Goal: Task Accomplishment & Management: Manage account settings

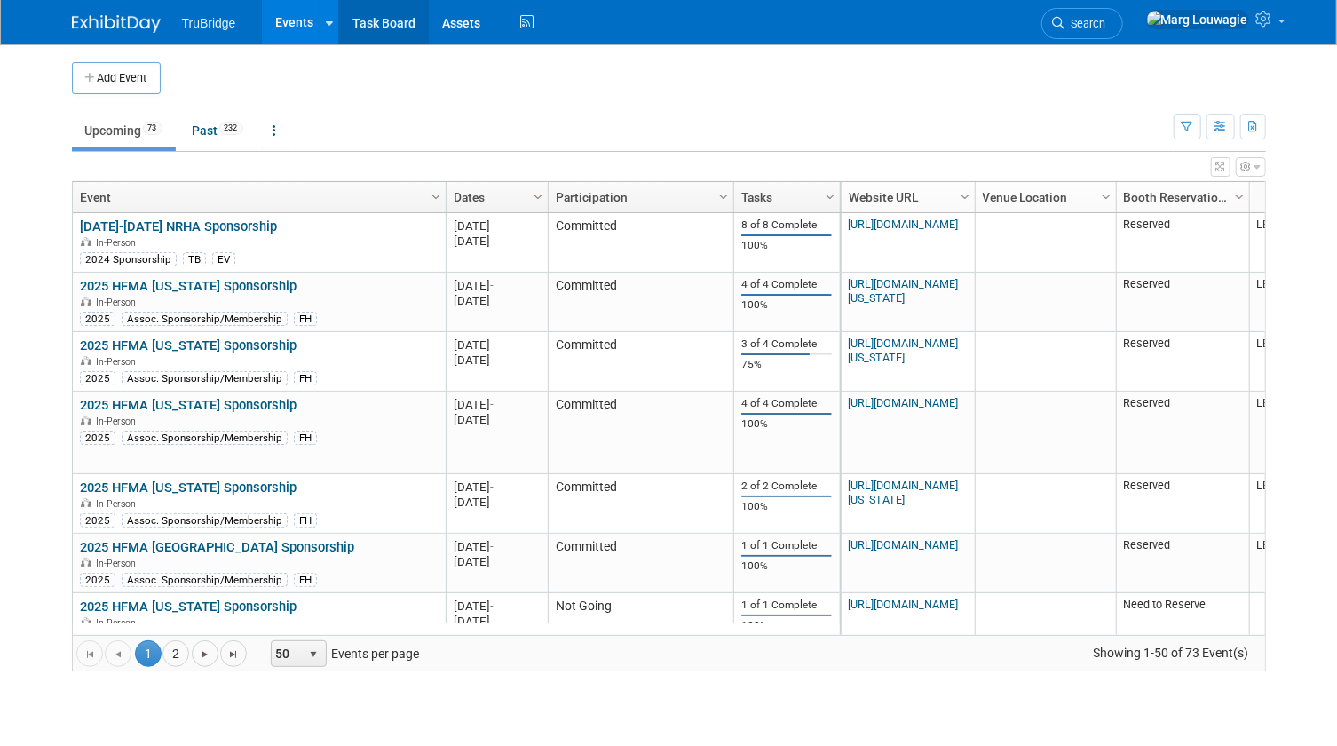
click at [399, 28] on link "Task Board" at bounding box center [384, 22] width 90 height 44
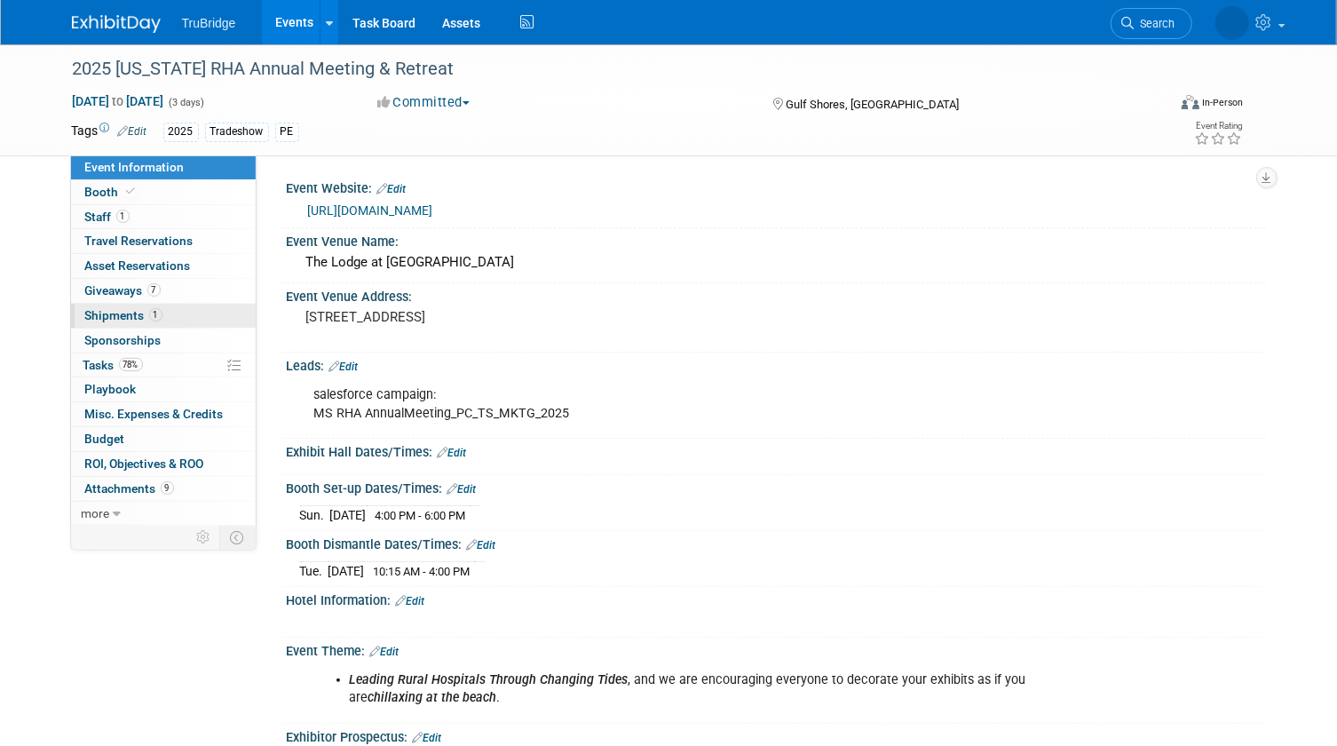
click at [113, 312] on span "Shipments 1" at bounding box center [123, 315] width 77 height 14
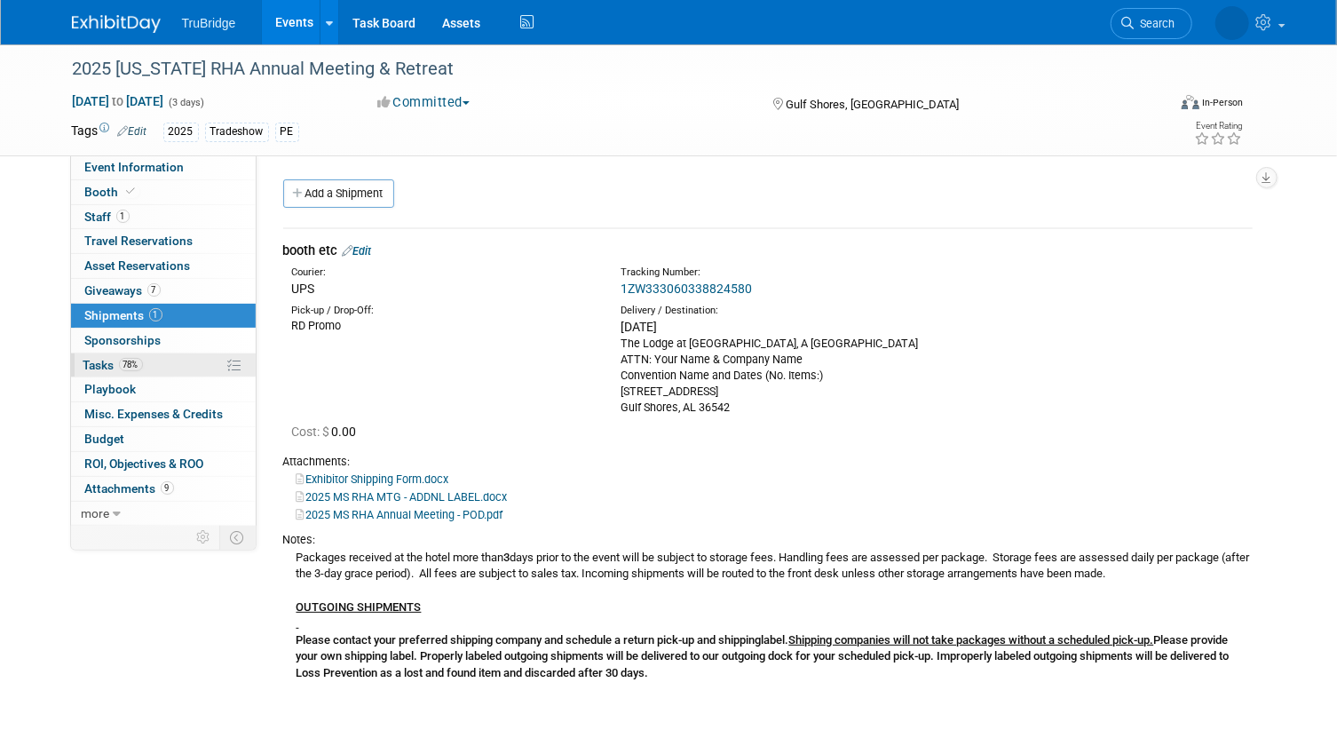
click at [92, 360] on span "Tasks 78%" at bounding box center [112, 365] width 59 height 14
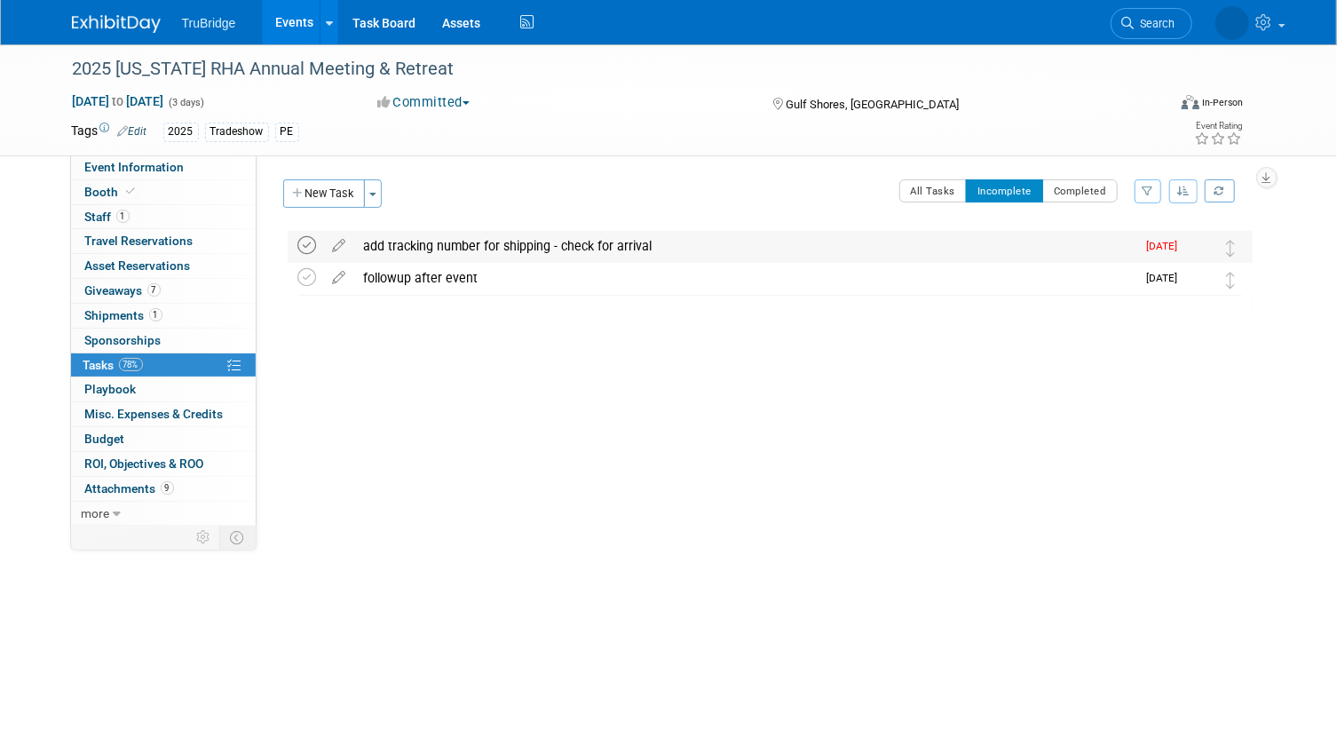
click at [311, 245] on icon at bounding box center [307, 245] width 19 height 19
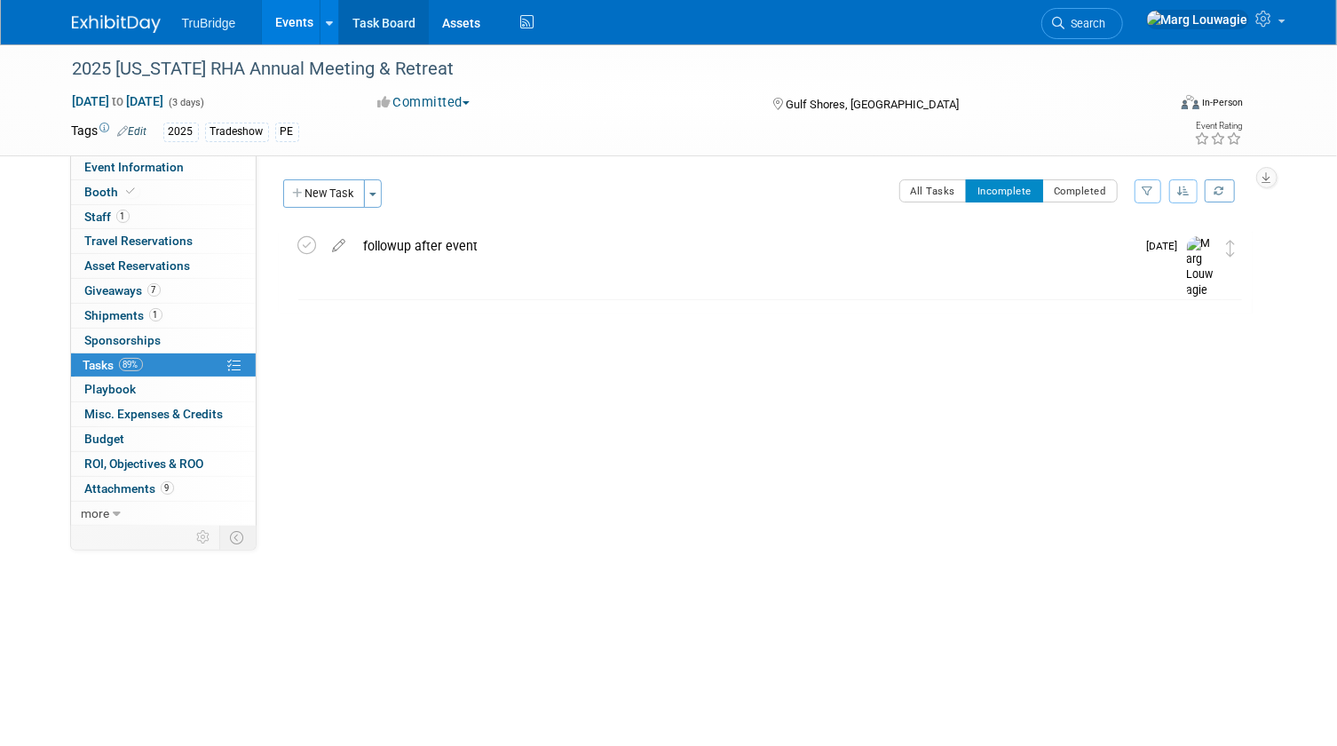
click at [377, 20] on link "Task Board" at bounding box center [384, 22] width 90 height 44
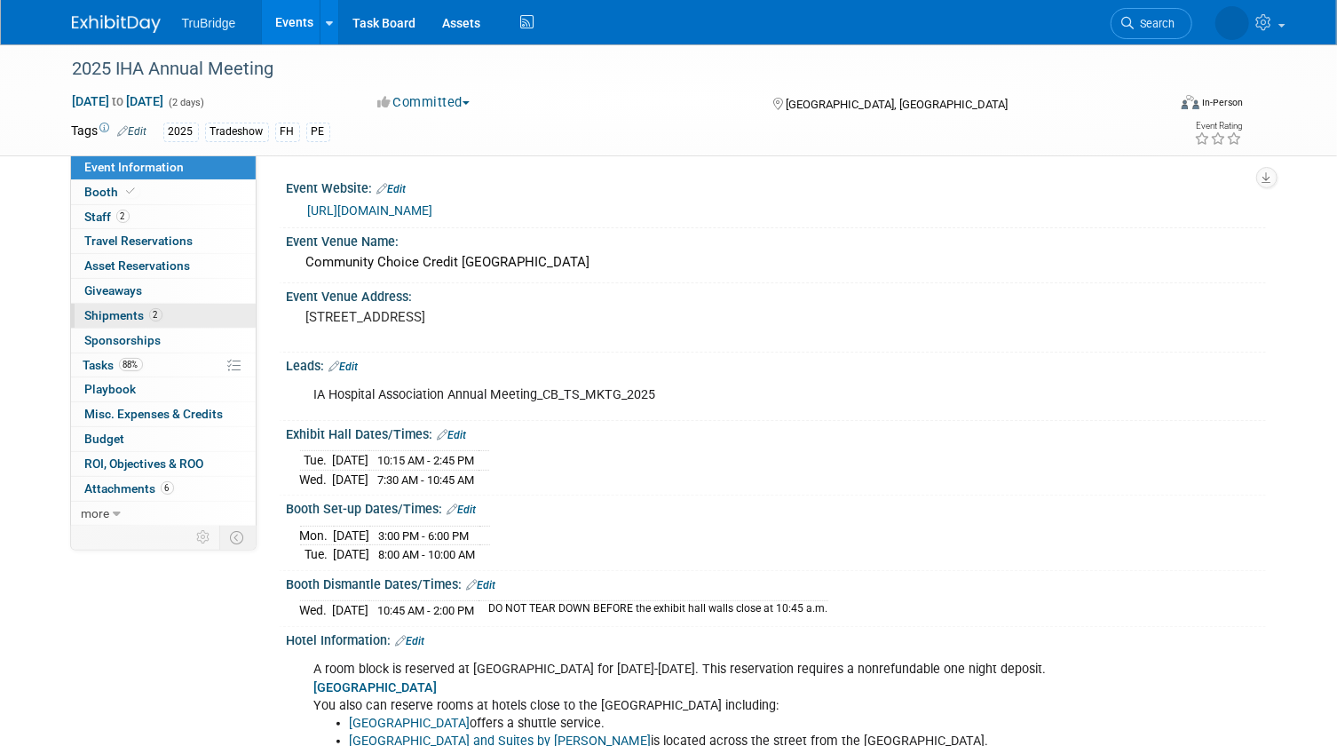
click at [108, 314] on span "Shipments 2" at bounding box center [123, 315] width 77 height 14
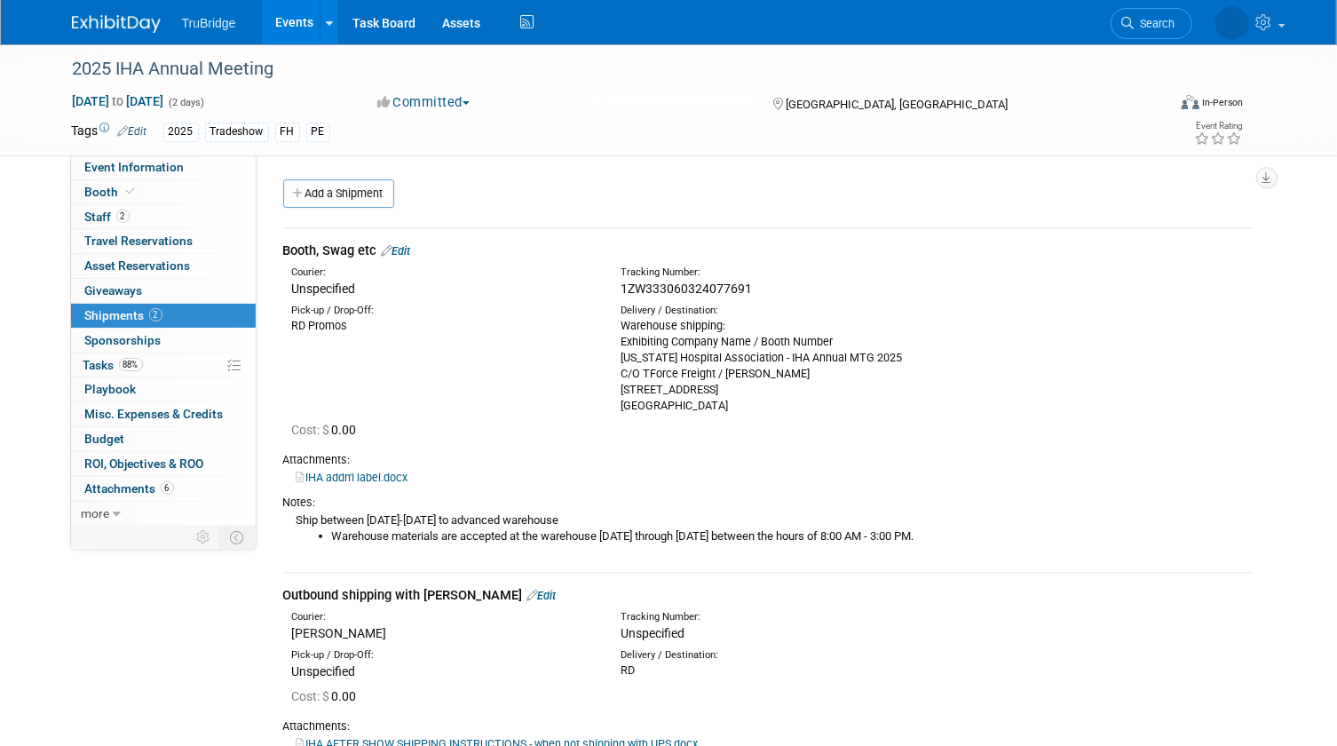
drag, startPoint x: 757, startPoint y: 286, endPoint x: 607, endPoint y: 286, distance: 150.0
click at [607, 286] on div "Tracking Number: 1ZW333060324077691" at bounding box center [812, 281] width 411 height 32
drag, startPoint x: 607, startPoint y: 286, endPoint x: 678, endPoint y: 292, distance: 71.3
copy span "1ZW333060324077691"
click at [407, 251] on link "Edit" at bounding box center [396, 250] width 29 height 13
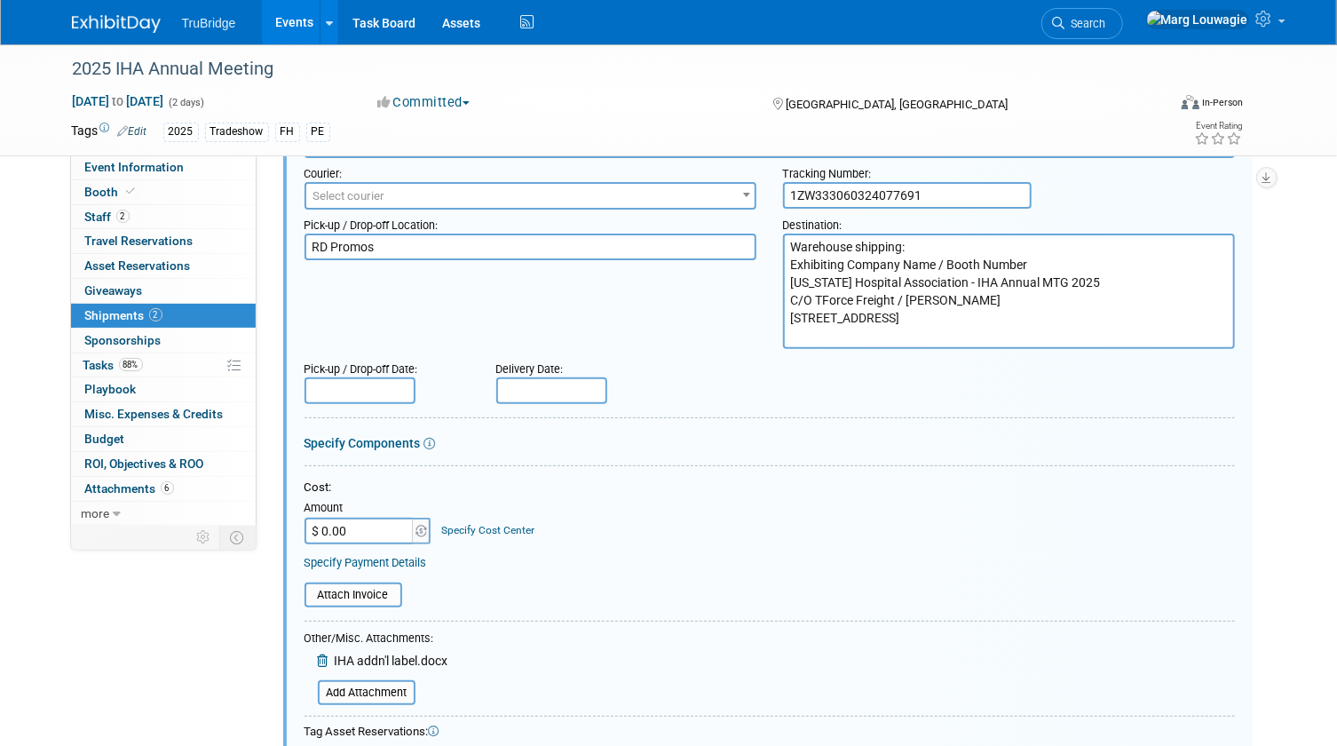
scroll to position [187, 0]
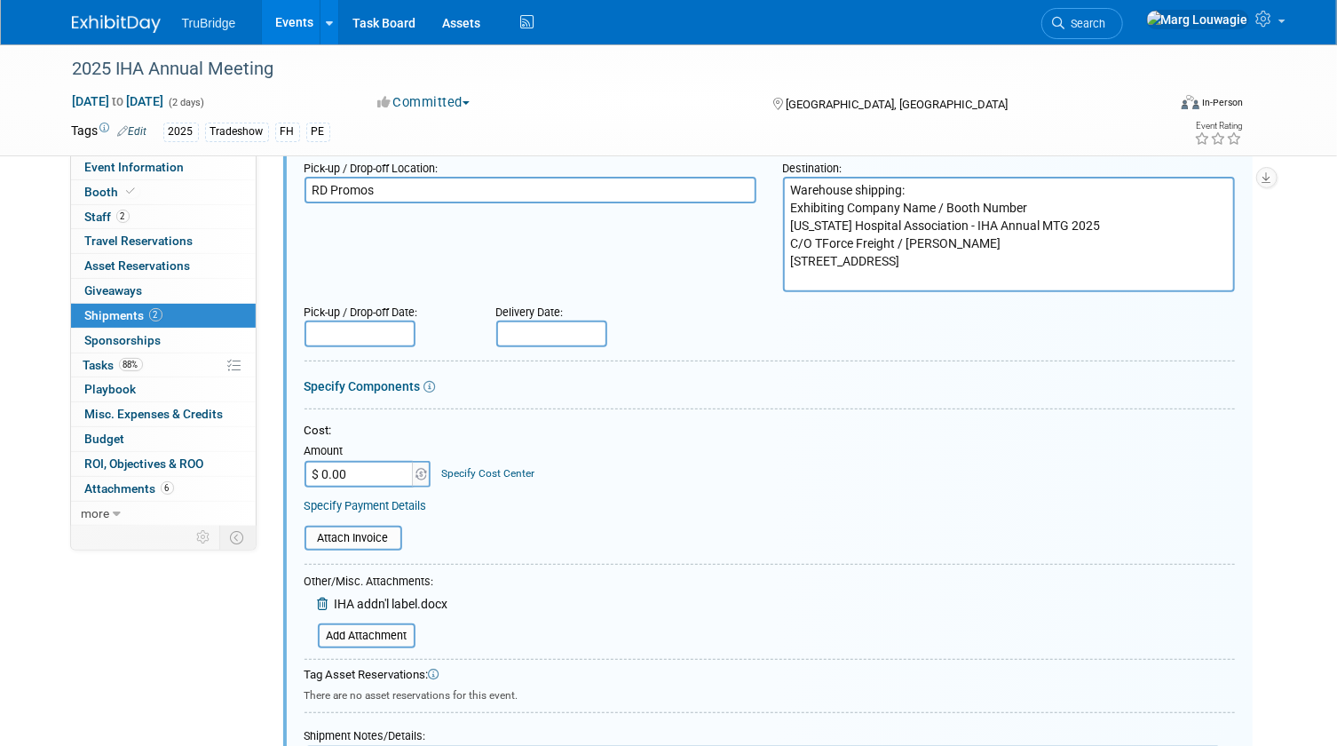
click at [534, 328] on input "text" at bounding box center [551, 333] width 111 height 27
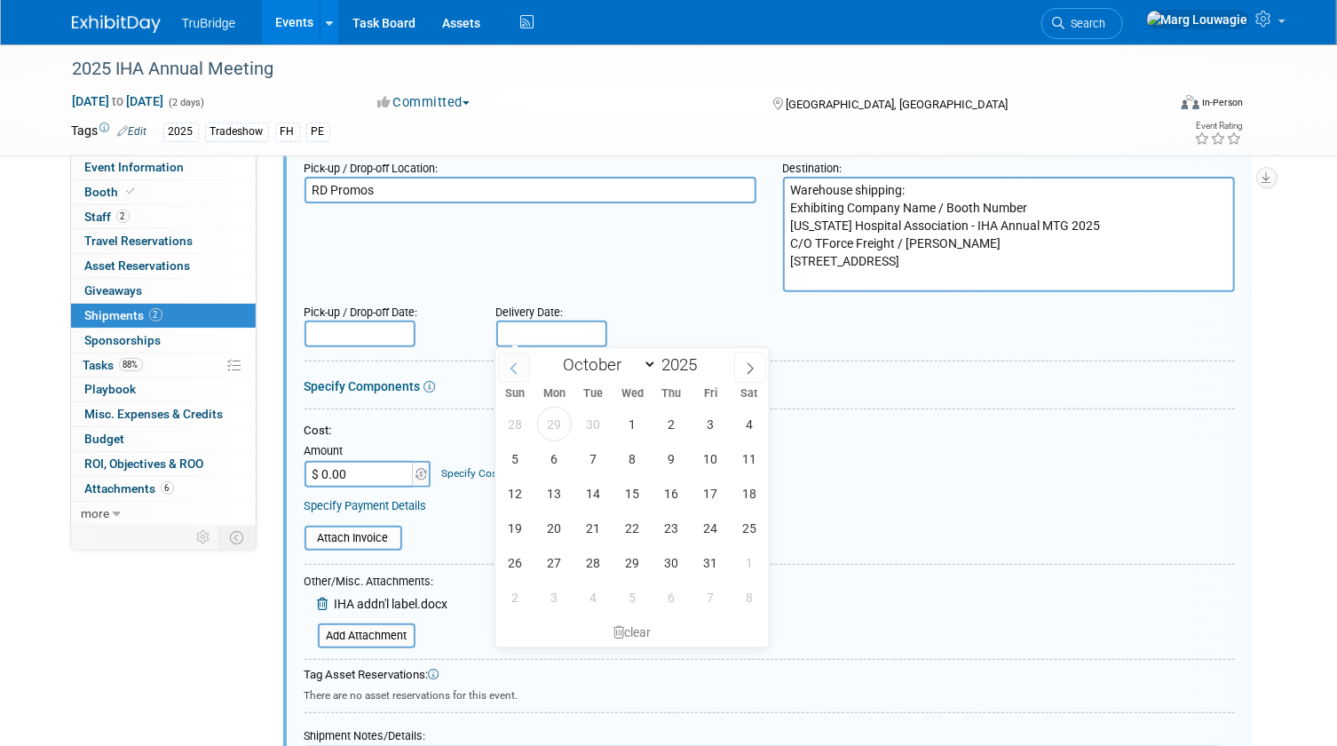
click at [517, 364] on icon at bounding box center [514, 368] width 12 height 12
select select "8"
click at [715, 528] on span "26" at bounding box center [710, 527] width 35 height 35
type input "Sep 26, 2025"
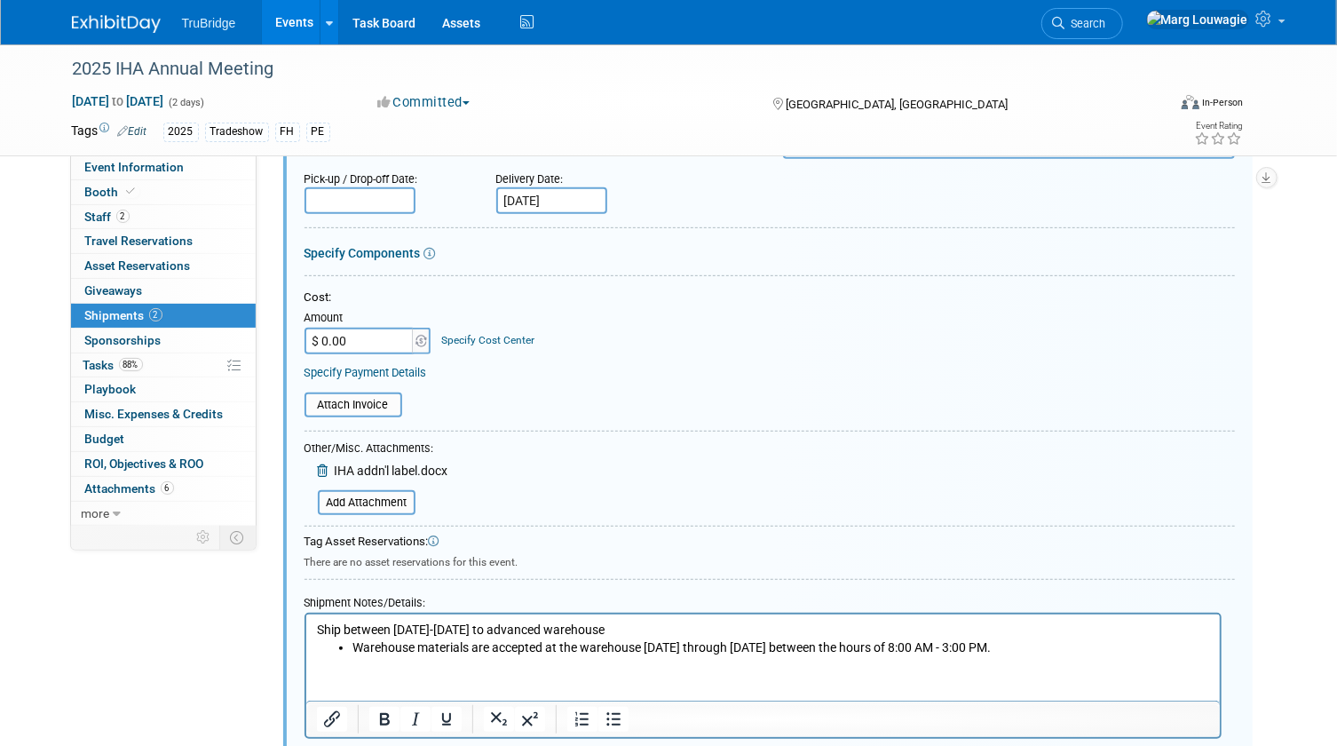
scroll to position [349, 0]
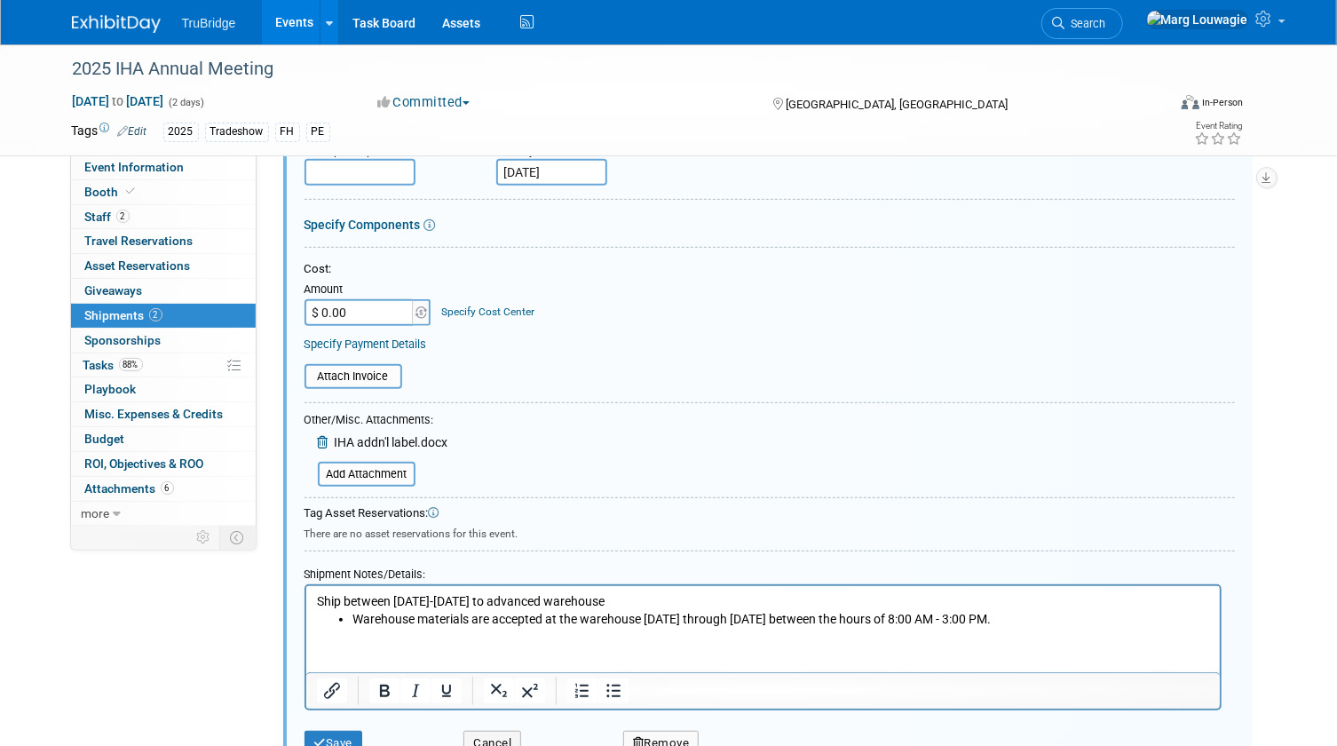
click at [1014, 461] on form "Description (e.g. "Booth Furniture"): Booth, Swag etc Courier: 007EX 17 Post Se…" at bounding box center [769, 326] width 930 height 875
click at [381, 470] on input "file" at bounding box center [307, 473] width 211 height 21
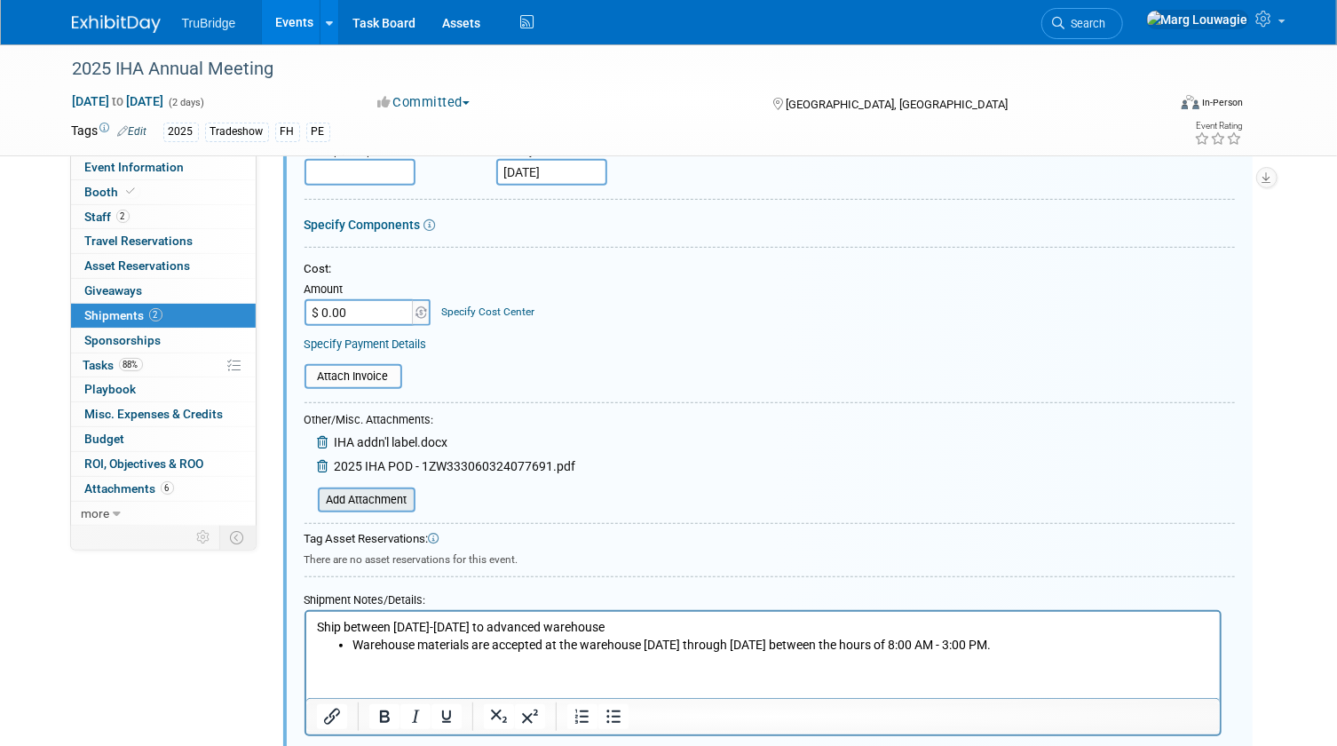
click at [383, 490] on input "file" at bounding box center [307, 499] width 211 height 21
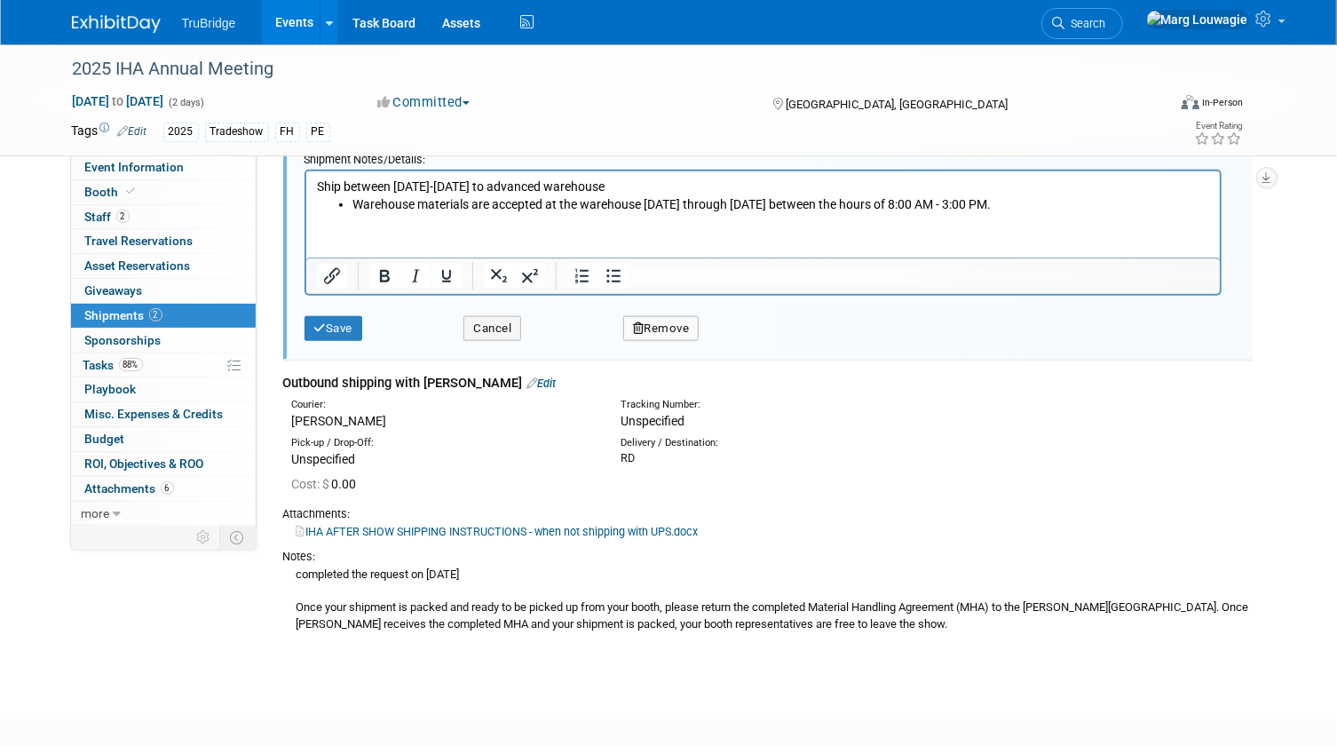
scroll to position [833, 0]
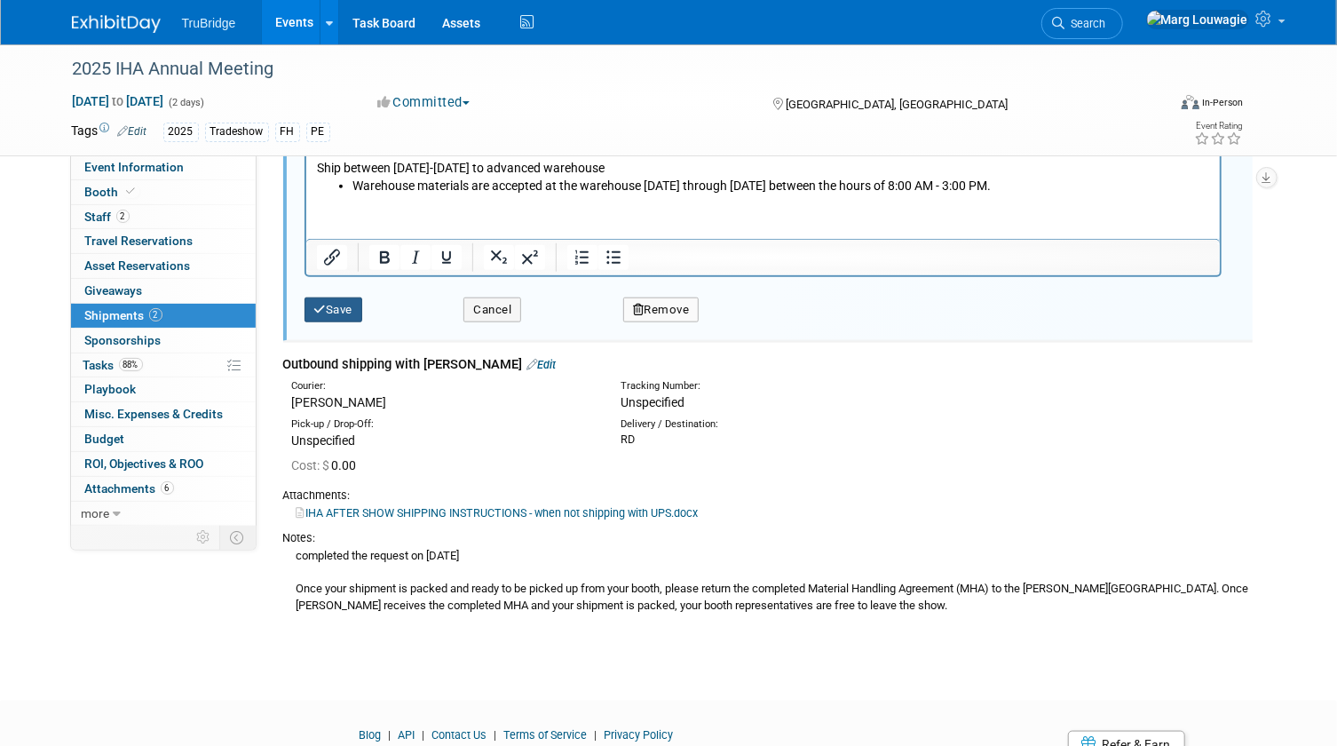
click at [346, 314] on button "Save" at bounding box center [333, 309] width 59 height 25
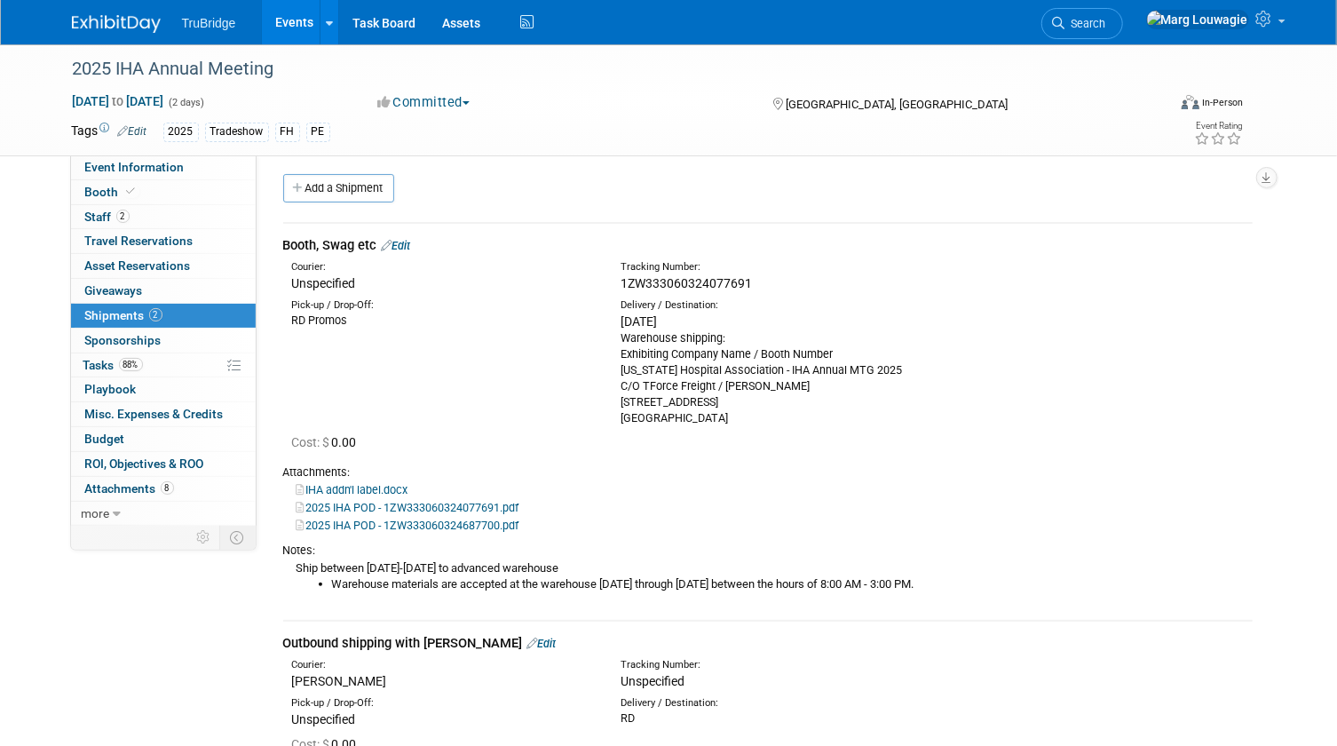
scroll to position [0, 0]
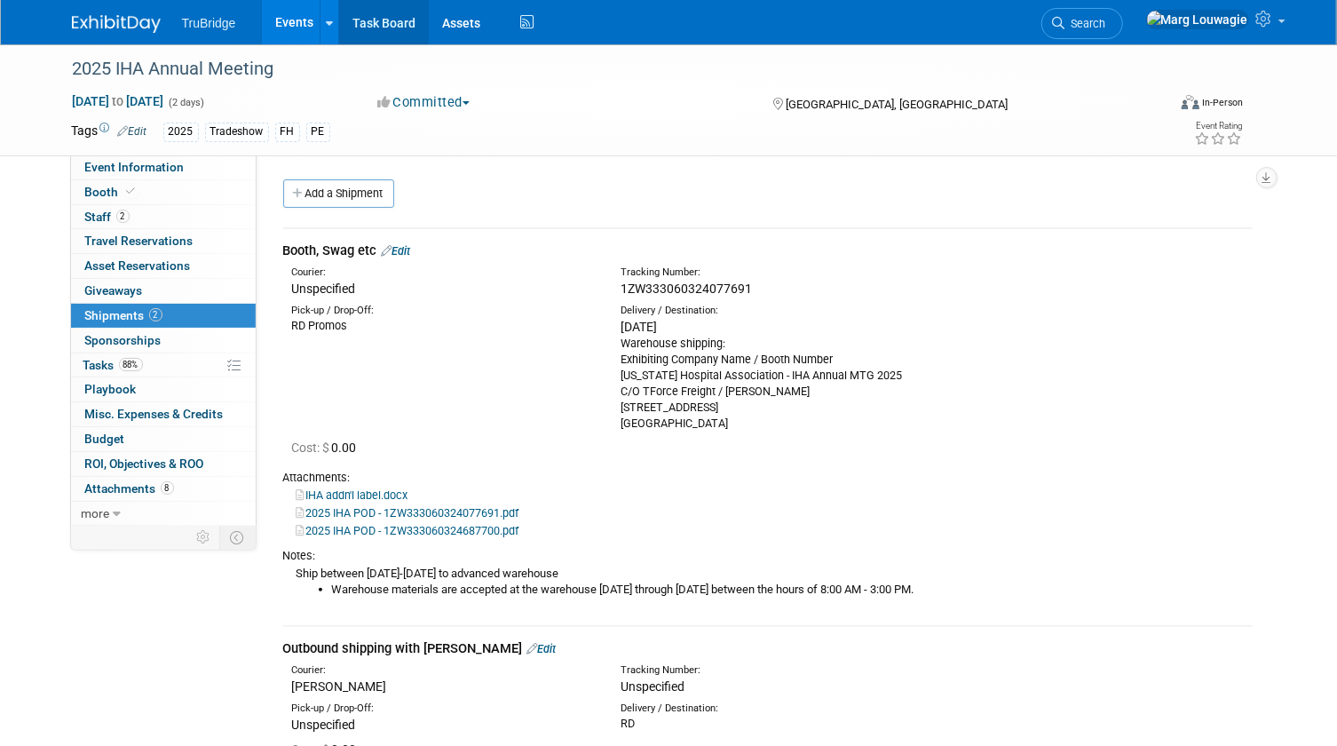
click at [377, 22] on link "Task Board" at bounding box center [384, 22] width 90 height 44
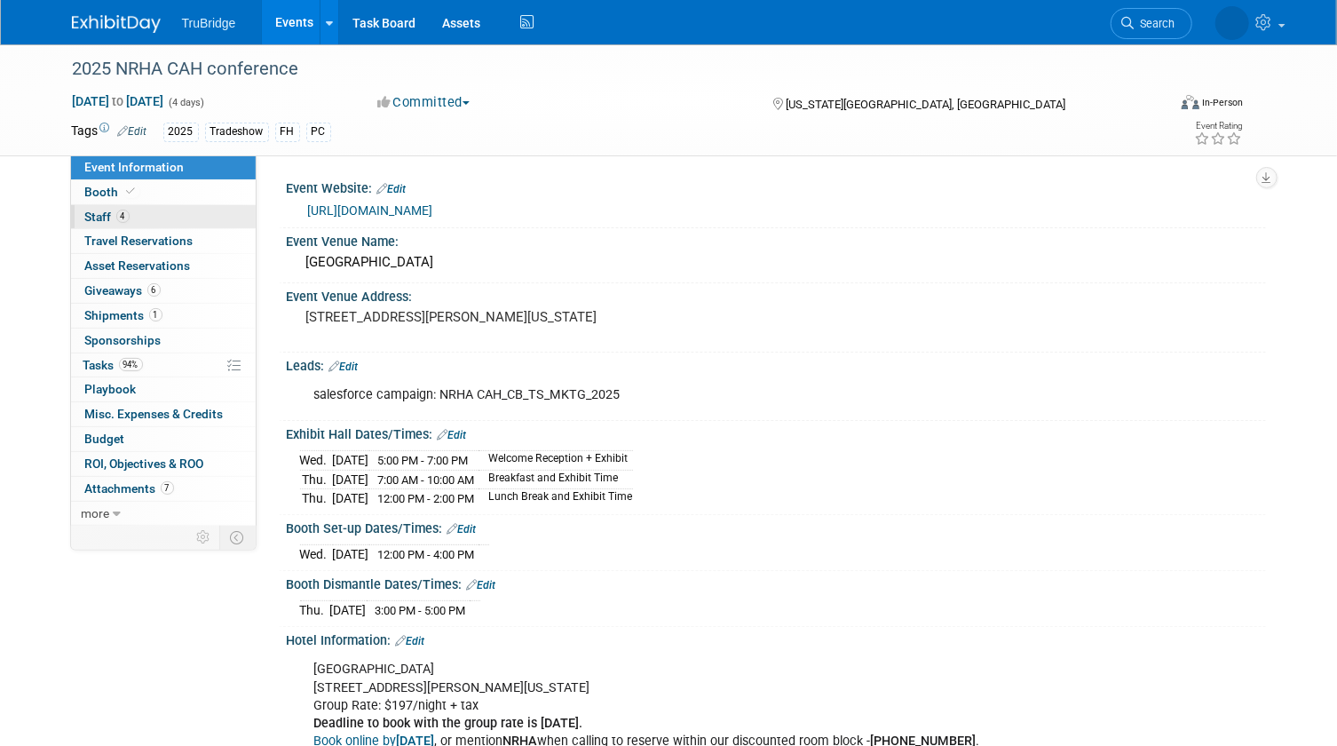
click at [124, 215] on span "4" at bounding box center [122, 215] width 13 height 13
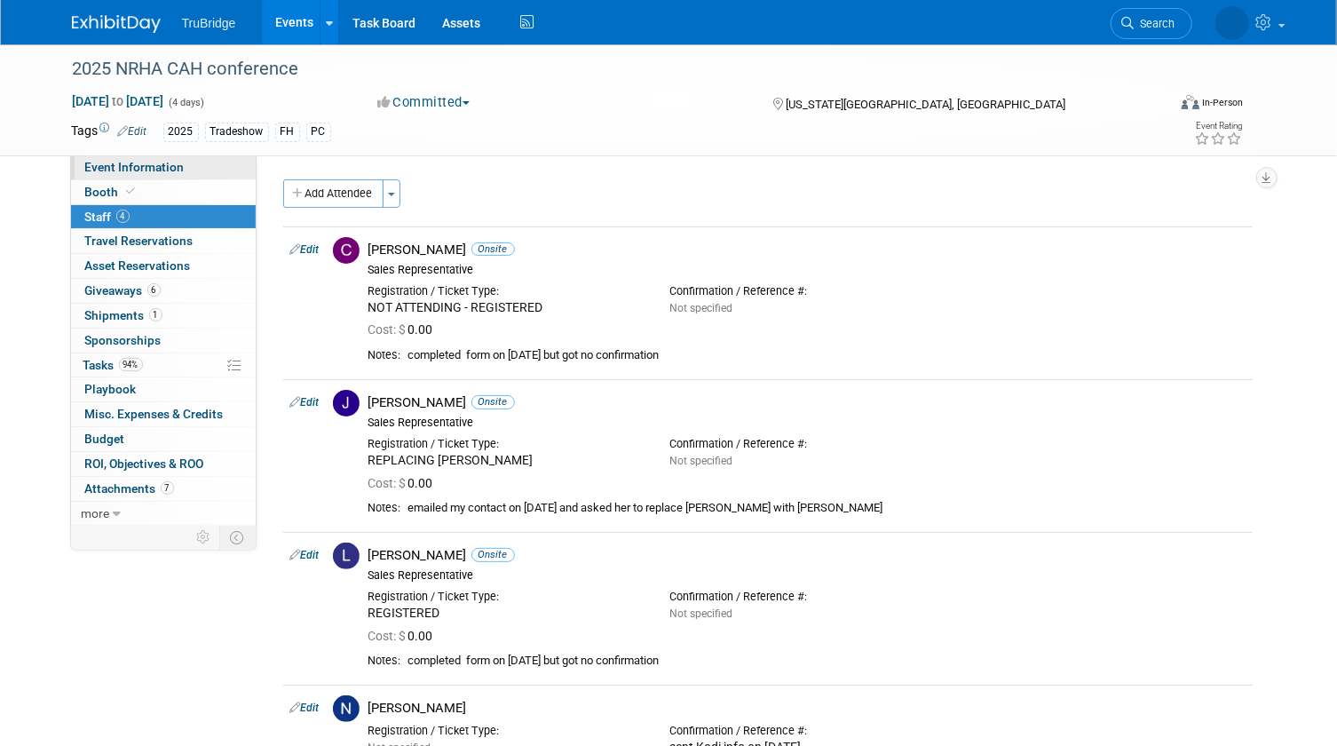
drag, startPoint x: 159, startPoint y: 166, endPoint x: 172, endPoint y: 169, distance: 13.6
click at [159, 166] on span "Event Information" at bounding box center [134, 167] width 99 height 14
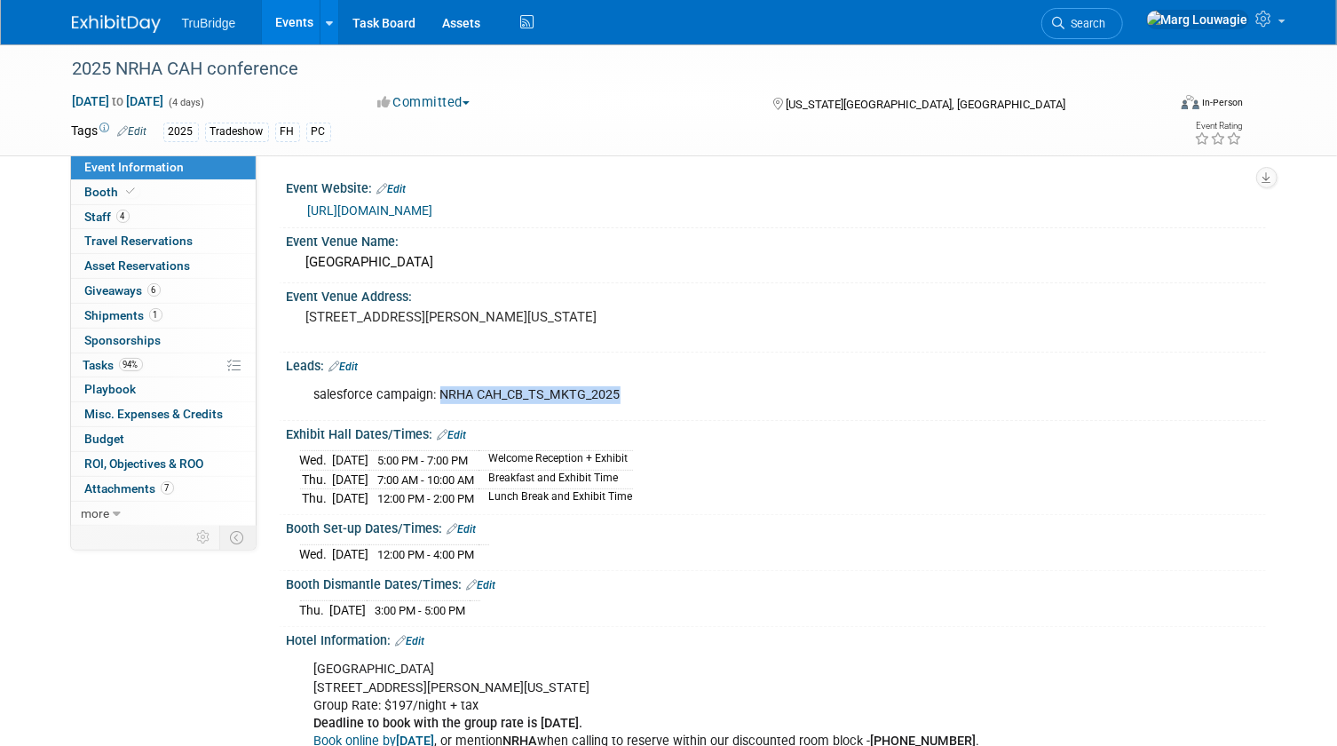
drag, startPoint x: 624, startPoint y: 393, endPoint x: 441, endPoint y: 399, distance: 182.9
click at [441, 399] on div "salesforce campaign: NRHA CAH_CB_TS_MKTG_2025" at bounding box center [689, 395] width 774 height 36
copy div "NRHA CAH_CB_TS_MKTG_2025"
click at [347, 360] on link "Edit" at bounding box center [343, 366] width 29 height 12
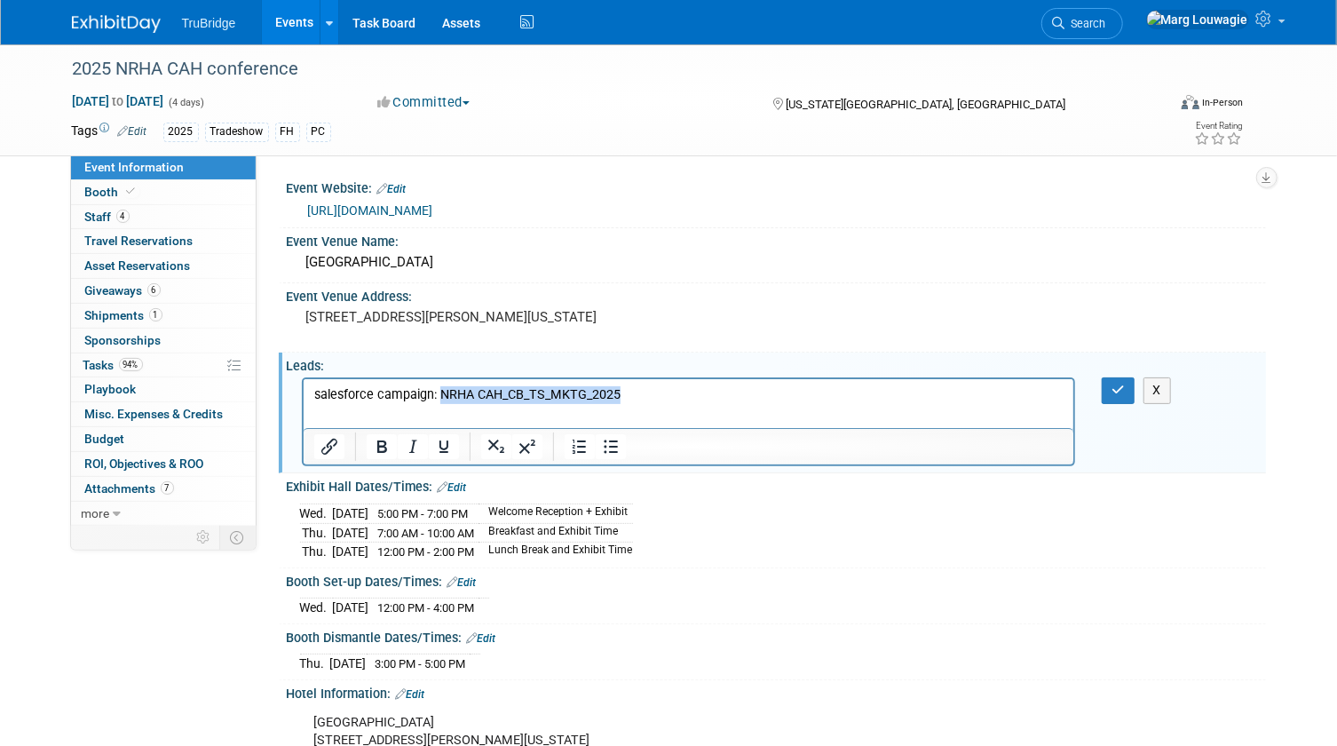
drag, startPoint x: 438, startPoint y: 396, endPoint x: 622, endPoint y: 393, distance: 184.6
click at [622, 393] on p "salesforce campaign: NRHA CAH_CB_TS_MKTG_2025" at bounding box center [688, 395] width 750 height 18
copy p "NRHA CAH_CB_TS_MKTG_2025"
drag, startPoint x: 1113, startPoint y: 388, endPoint x: 1096, endPoint y: 389, distance: 16.9
click at [1113, 387] on icon "button" at bounding box center [1117, 389] width 13 height 12
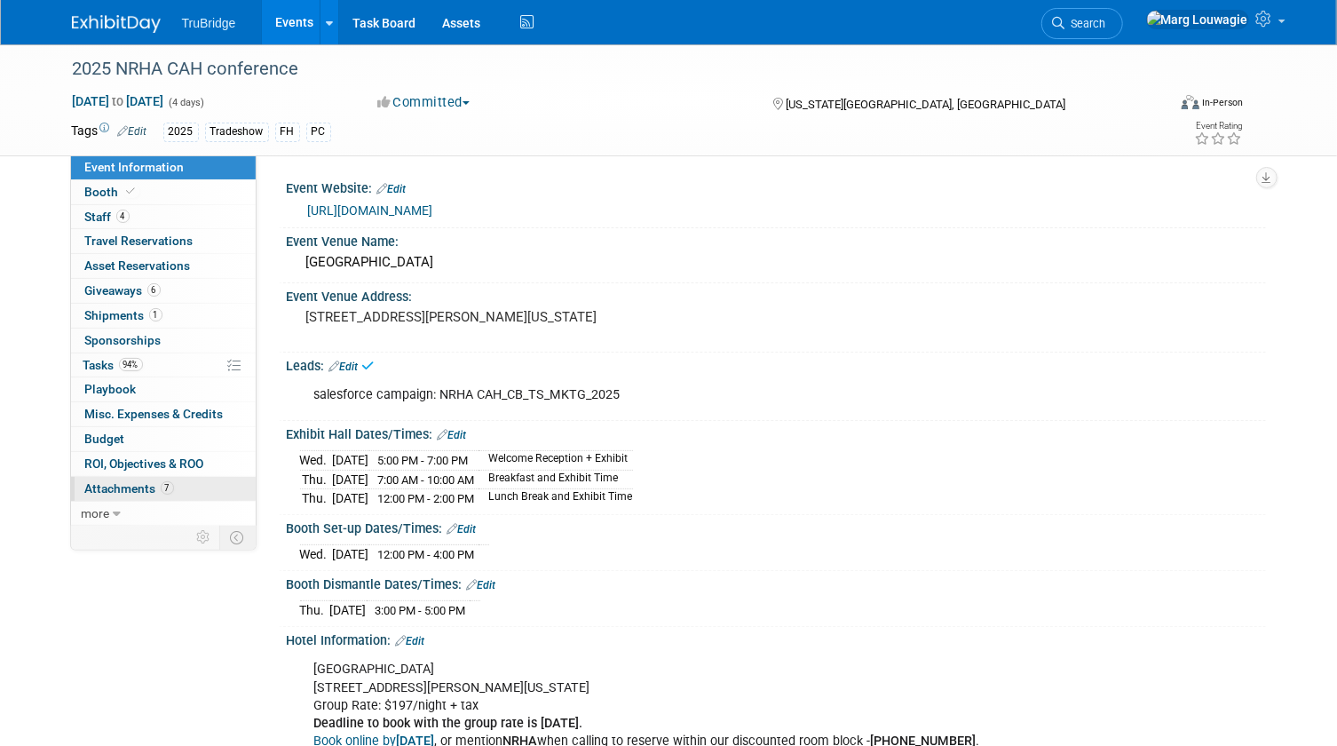
click at [130, 486] on span "Attachments 7" at bounding box center [129, 488] width 89 height 14
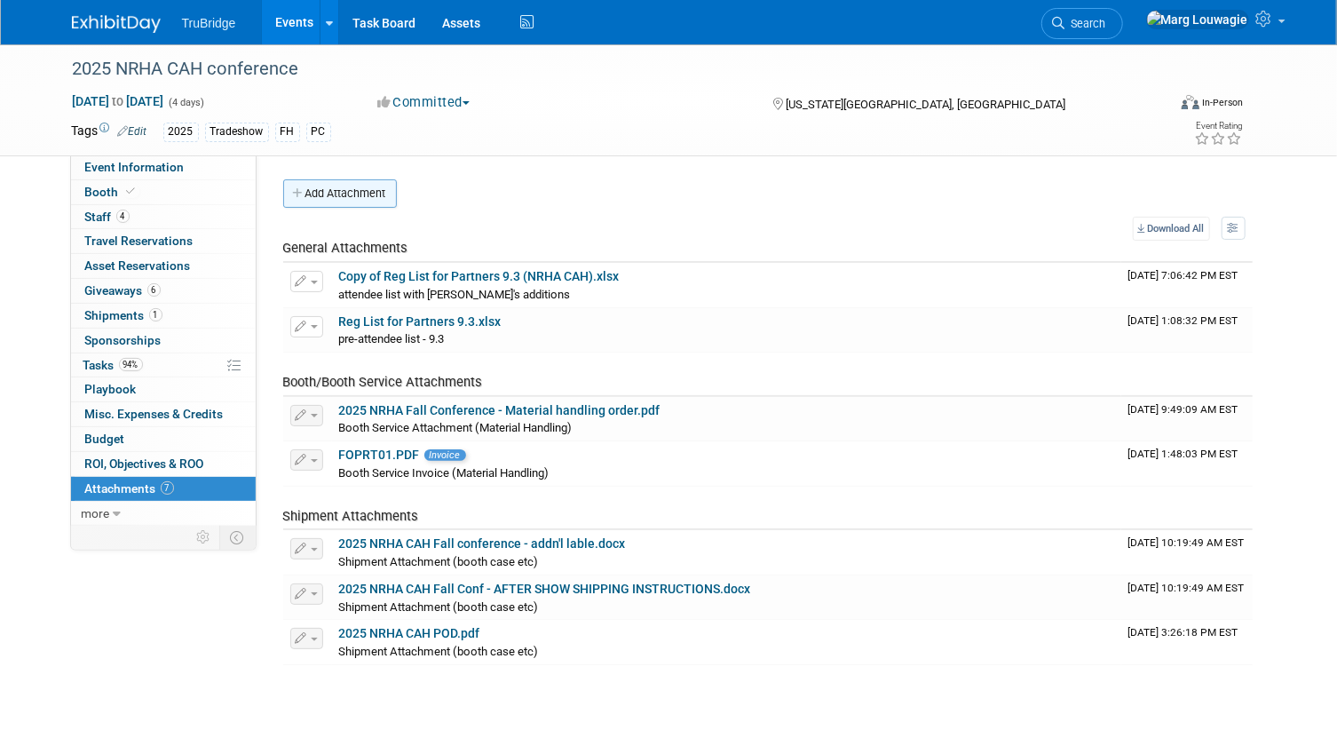
click at [344, 194] on button "Add Attachment" at bounding box center [340, 193] width 114 height 28
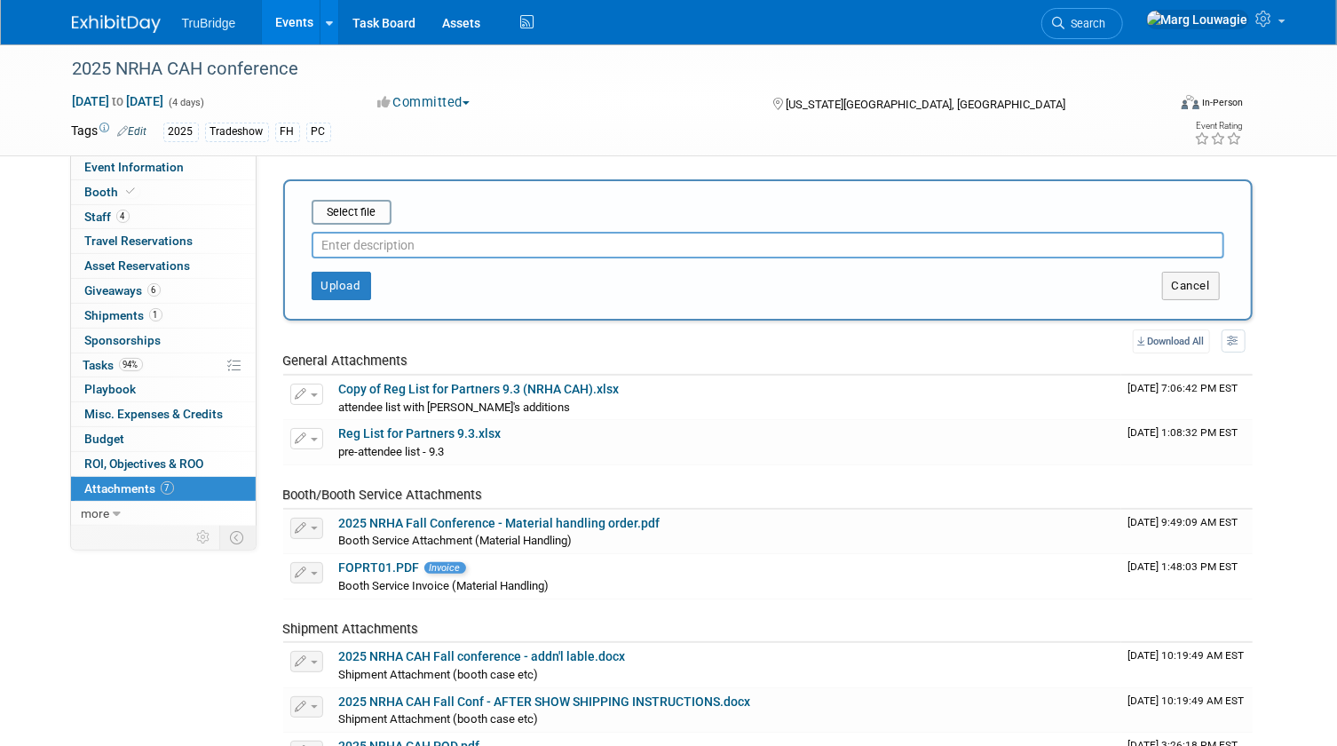
click at [373, 240] on input "text" at bounding box center [768, 245] width 912 height 27
type input "captello scans"
click at [373, 206] on input "file" at bounding box center [283, 211] width 211 height 21
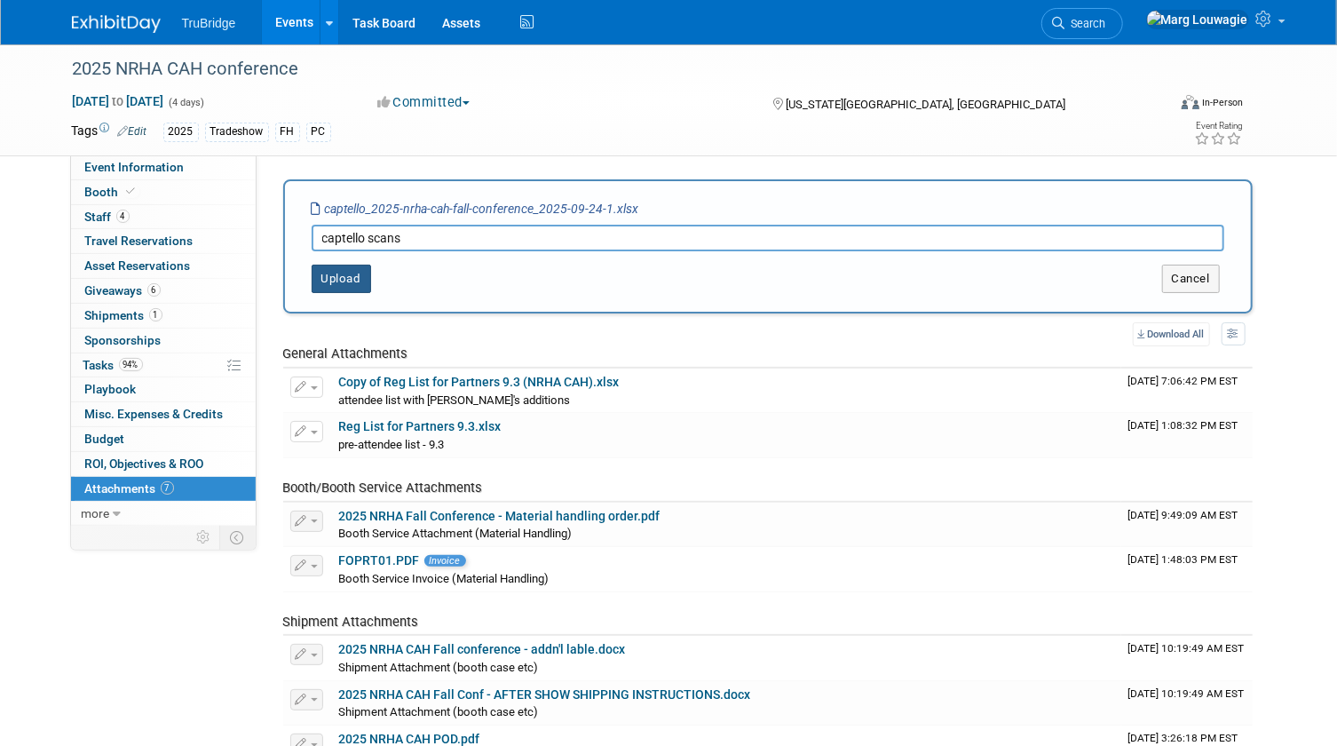
click at [366, 280] on button "Upload" at bounding box center [341, 279] width 59 height 28
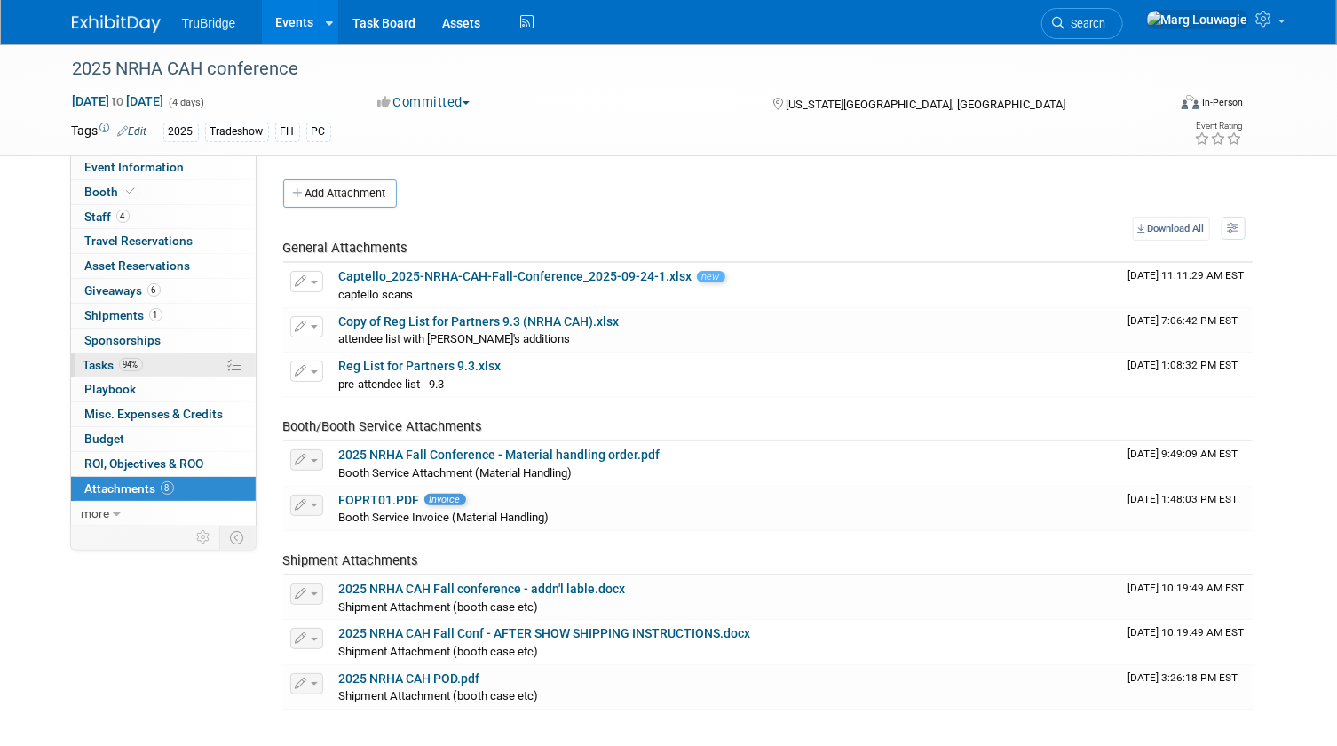
drag, startPoint x: 99, startPoint y: 359, endPoint x: 133, endPoint y: 356, distance: 34.8
click at [99, 359] on span "Tasks 94%" at bounding box center [112, 365] width 59 height 14
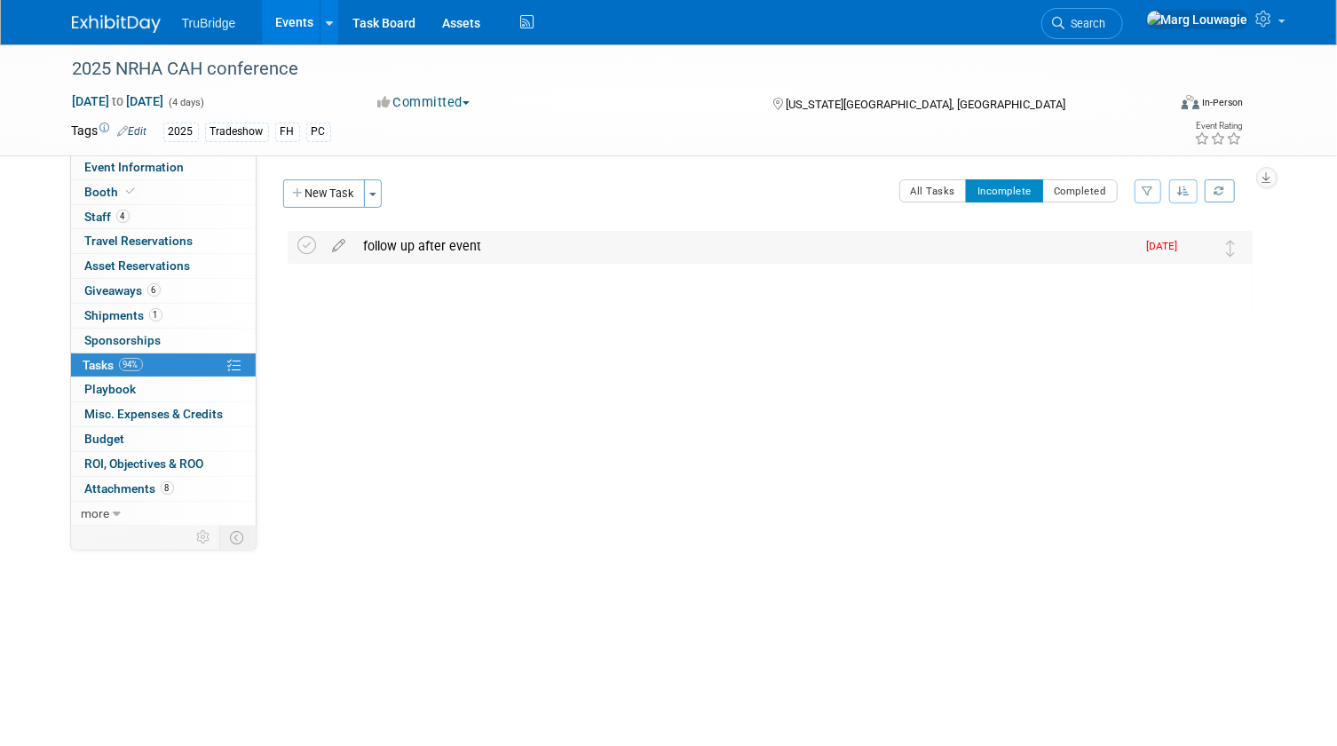
click at [392, 246] on div "follow up after event" at bounding box center [745, 246] width 781 height 30
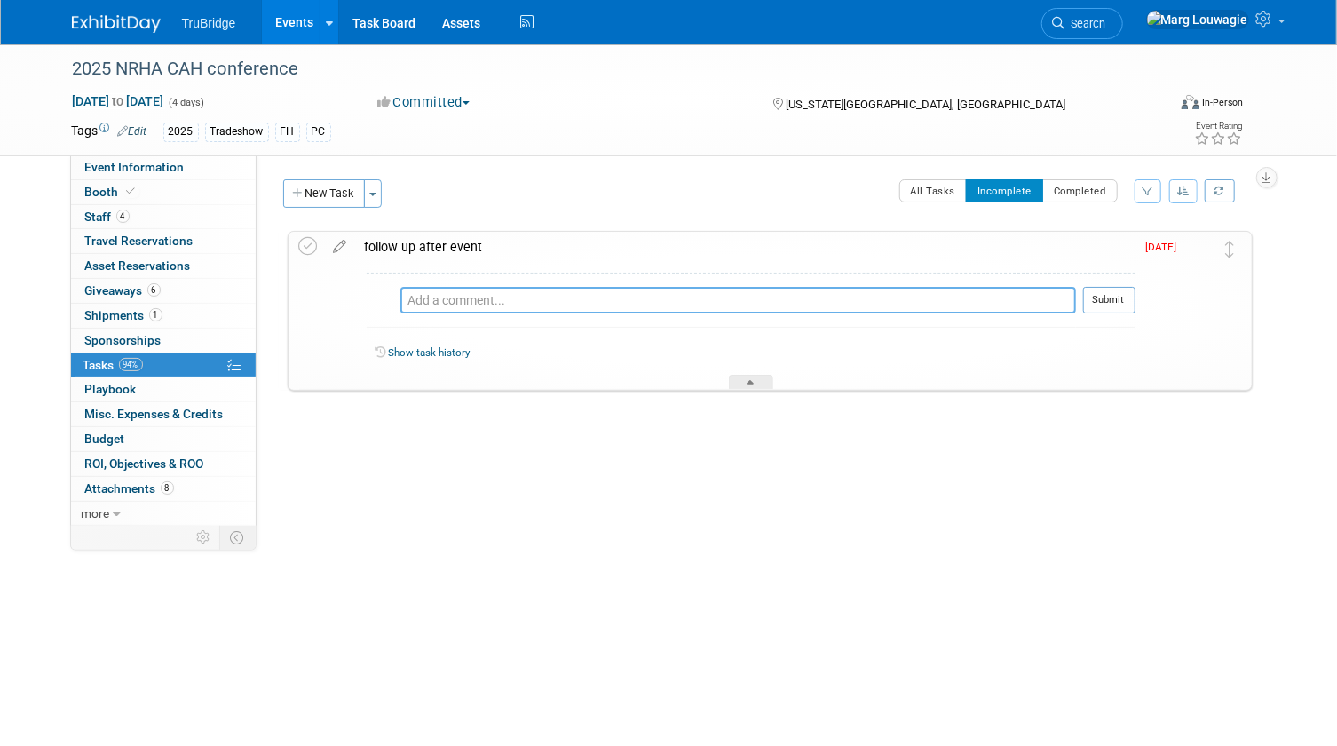
click at [429, 303] on textarea at bounding box center [737, 300] width 675 height 27
type textarea "sent email on 9.29.25"
click at [1121, 305] on button "Submit" at bounding box center [1109, 300] width 52 height 27
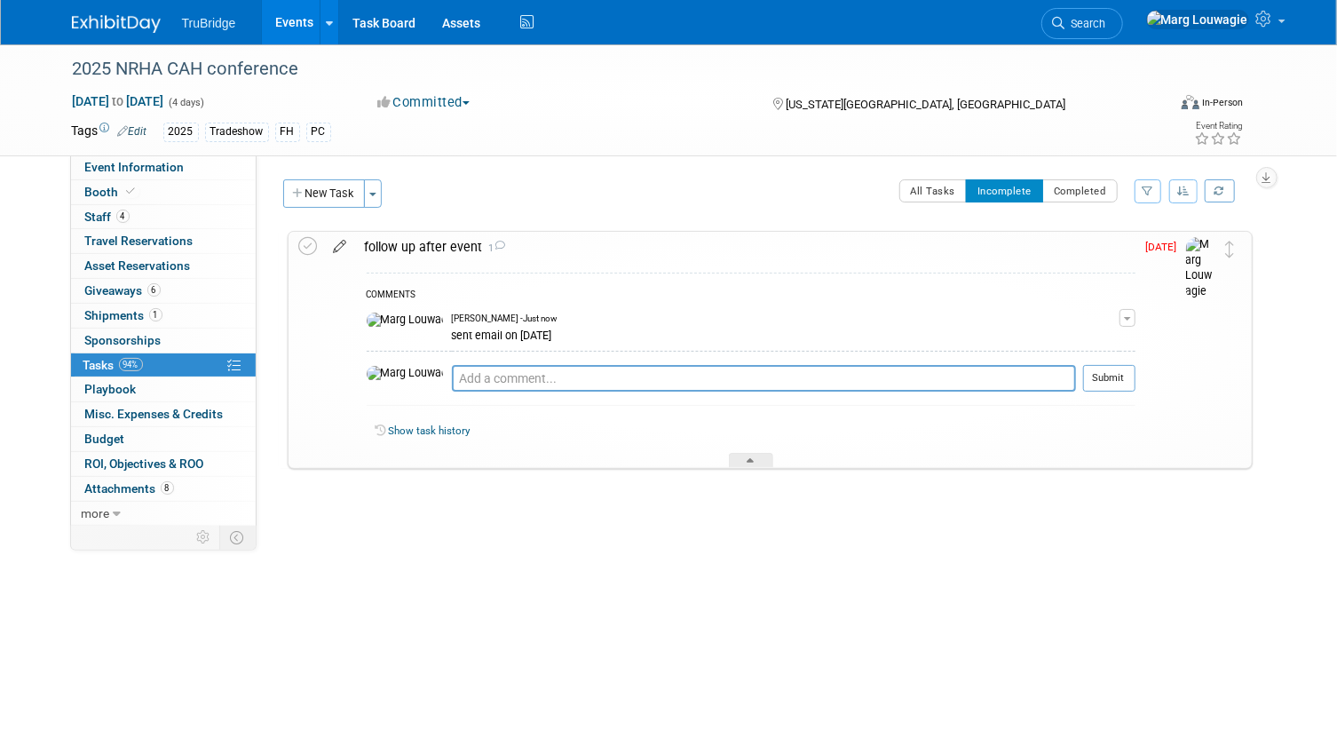
click at [338, 249] on icon at bounding box center [340, 243] width 31 height 22
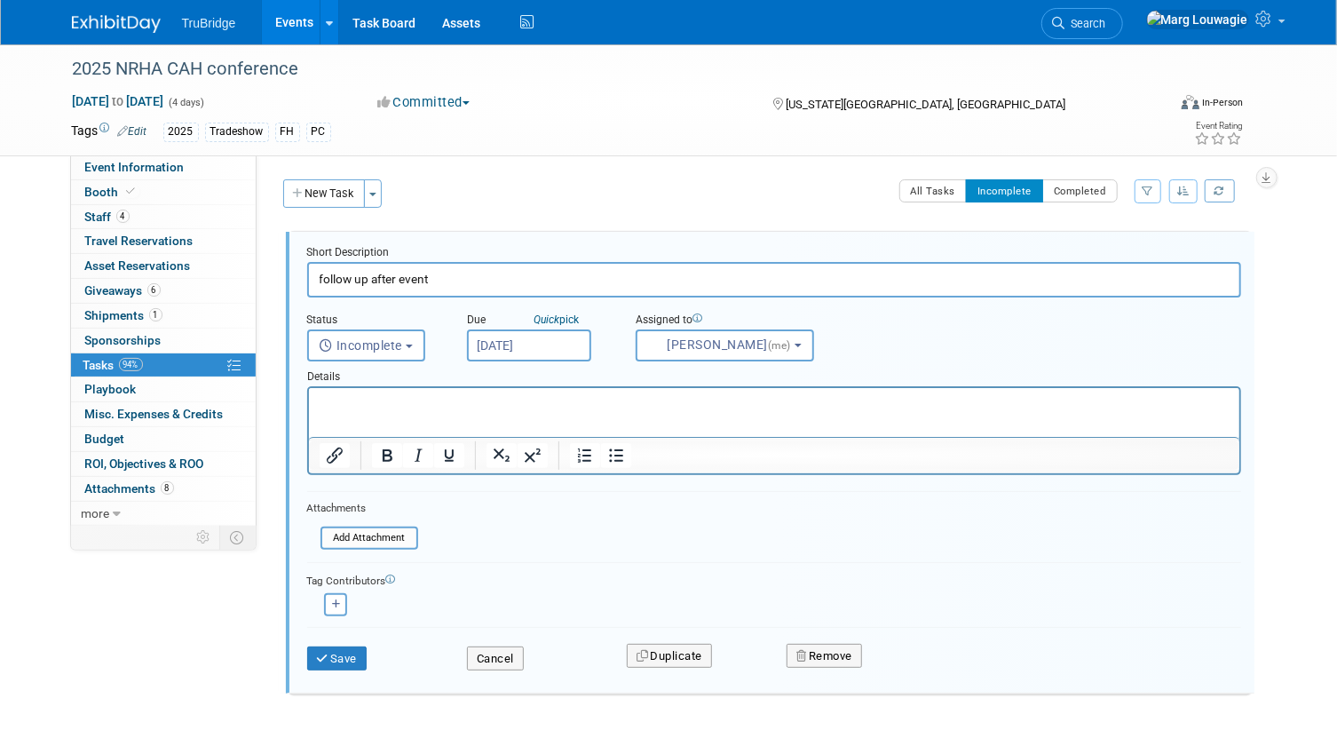
click at [509, 337] on input "Sep 29, 2025" at bounding box center [529, 345] width 124 height 32
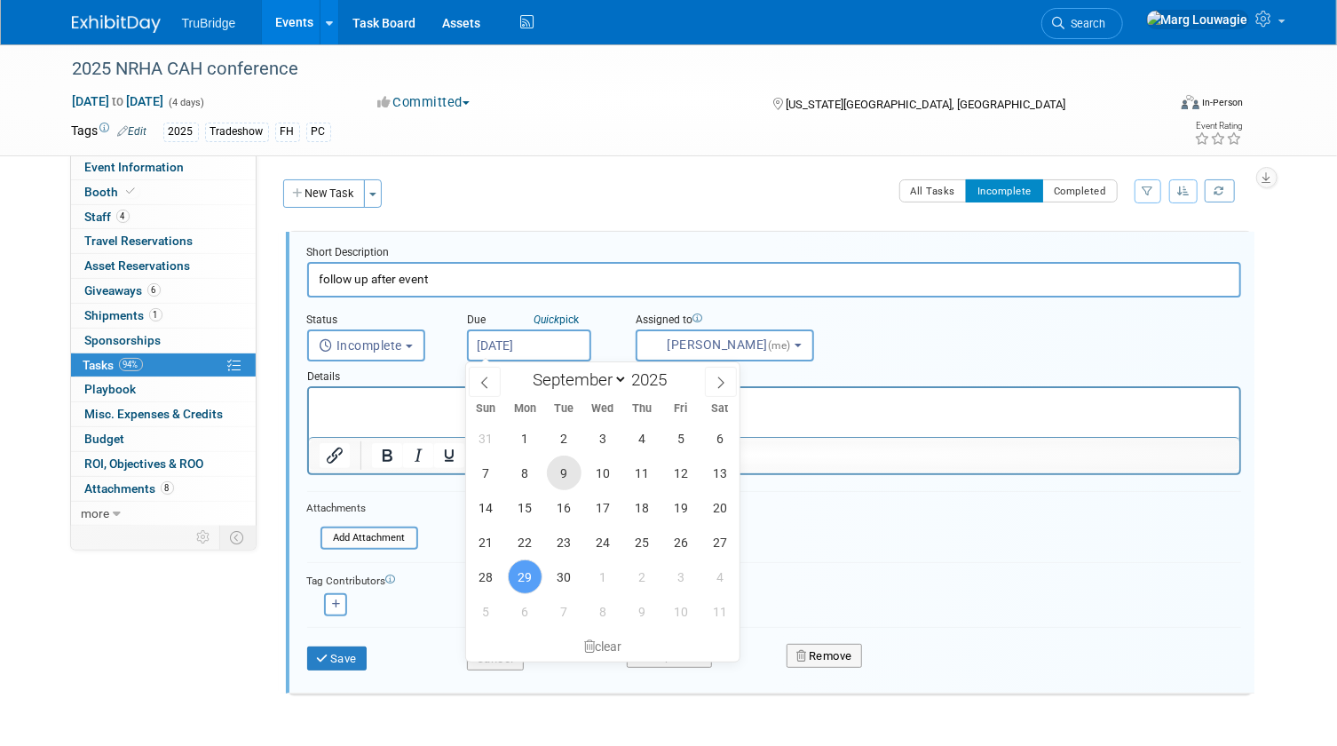
scroll to position [55, 0]
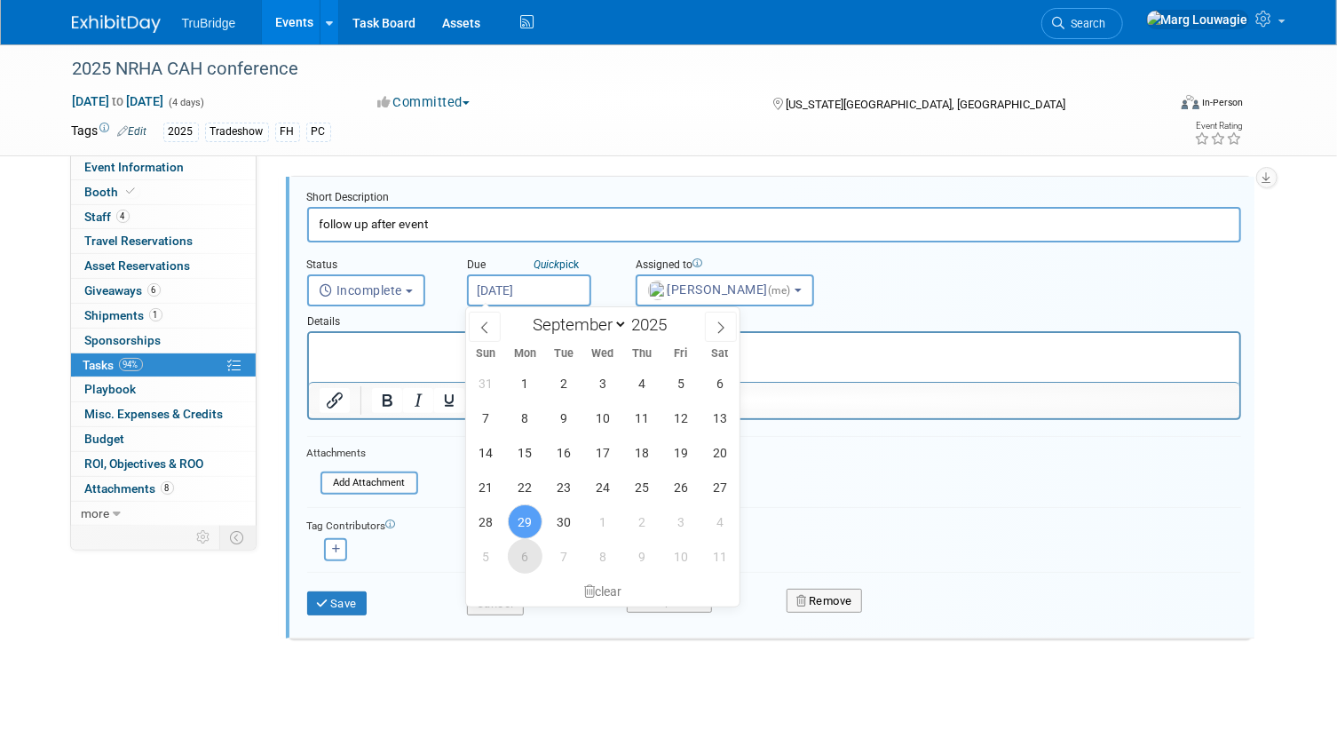
click at [525, 556] on span "6" at bounding box center [525, 556] width 35 height 35
type input "Oct 6, 2025"
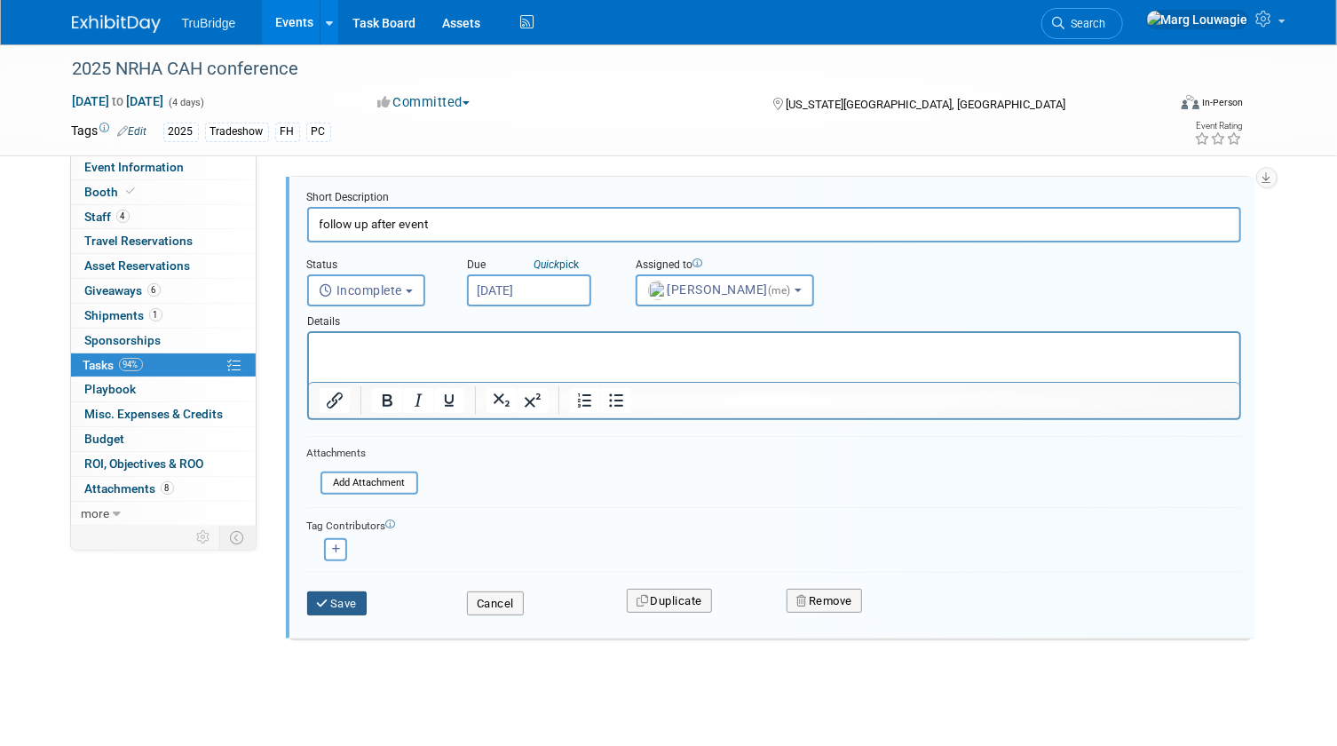
click at [346, 599] on button "Save" at bounding box center [337, 603] width 60 height 25
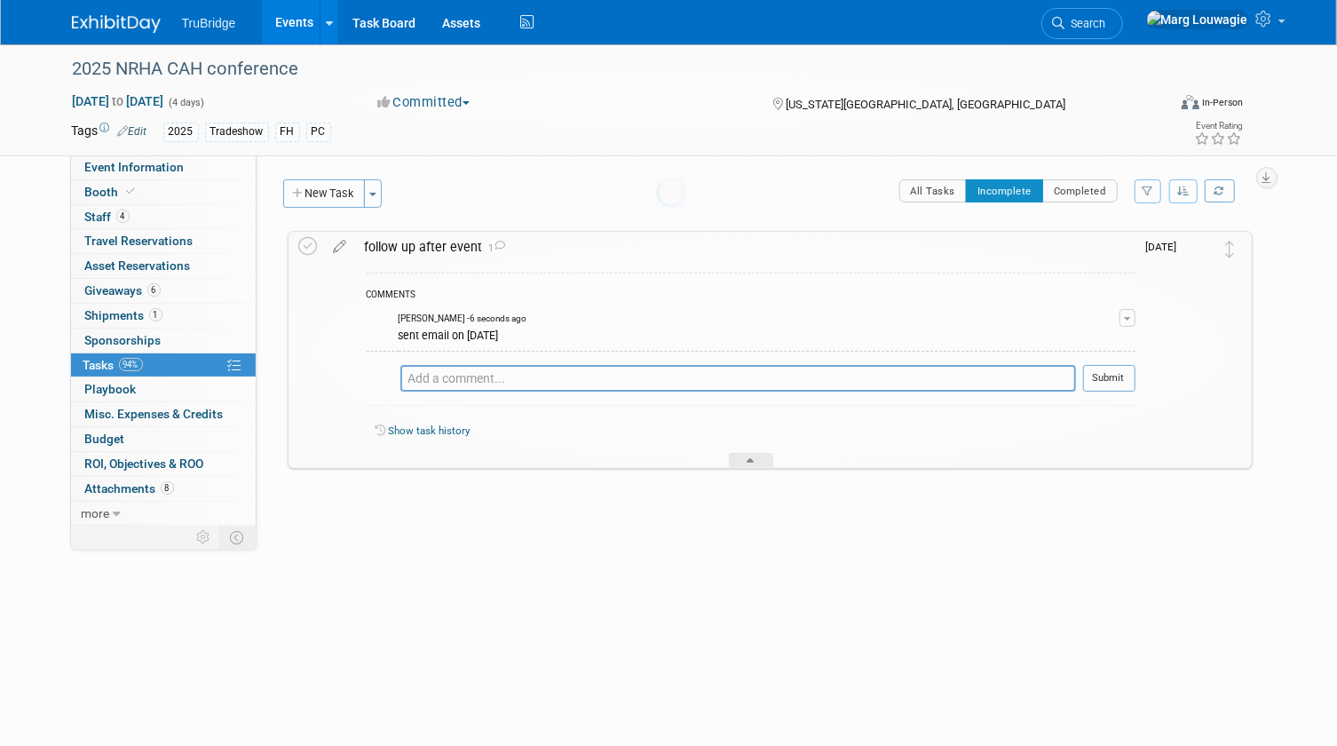
scroll to position [0, 0]
drag, startPoint x: 748, startPoint y: 452, endPoint x: 889, endPoint y: 221, distance: 270.1
click at [761, 432] on div "COMMENTS Marg Louwagie - 6 seconds ago sent email on 9.29.25 Edit Comment Remov…" at bounding box center [745, 365] width 779 height 206
click at [1065, 20] on icon at bounding box center [1059, 23] width 12 height 12
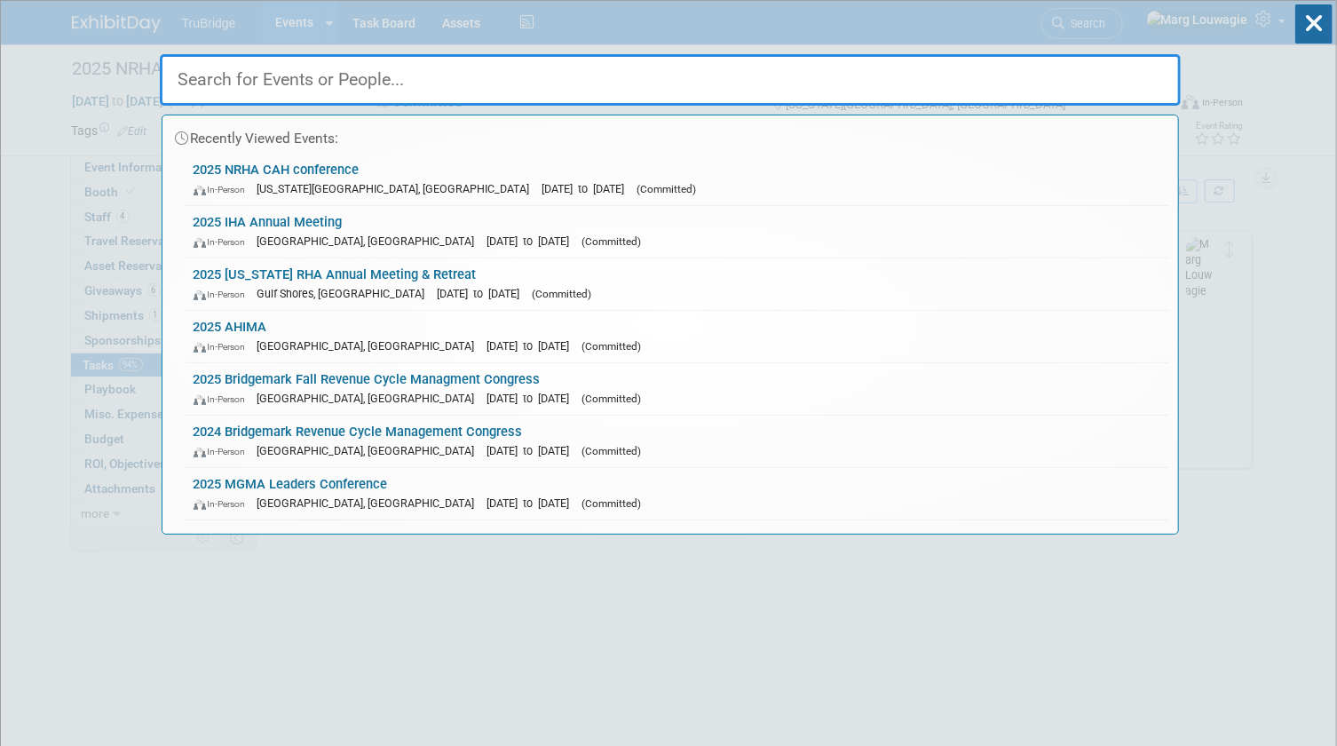
click at [1087, 79] on input "text" at bounding box center [670, 79] width 1021 height 51
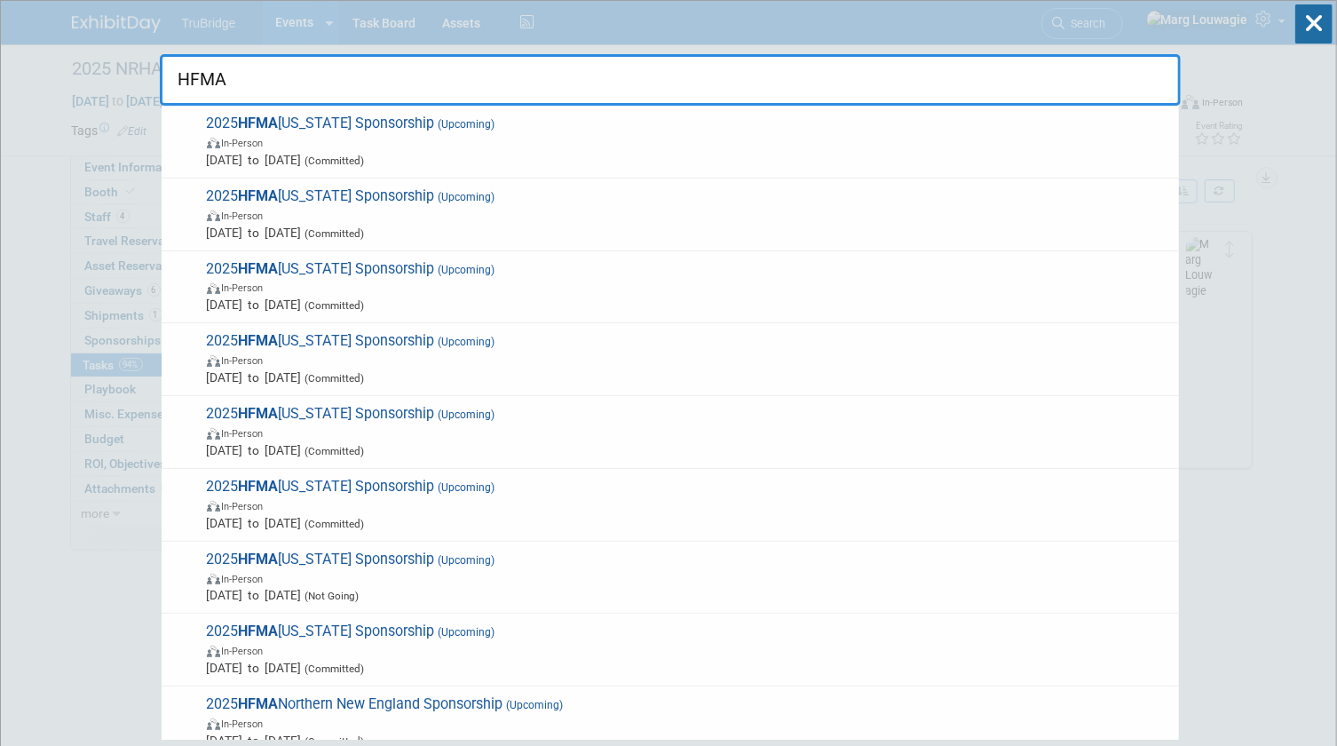
type input "HFMA H"
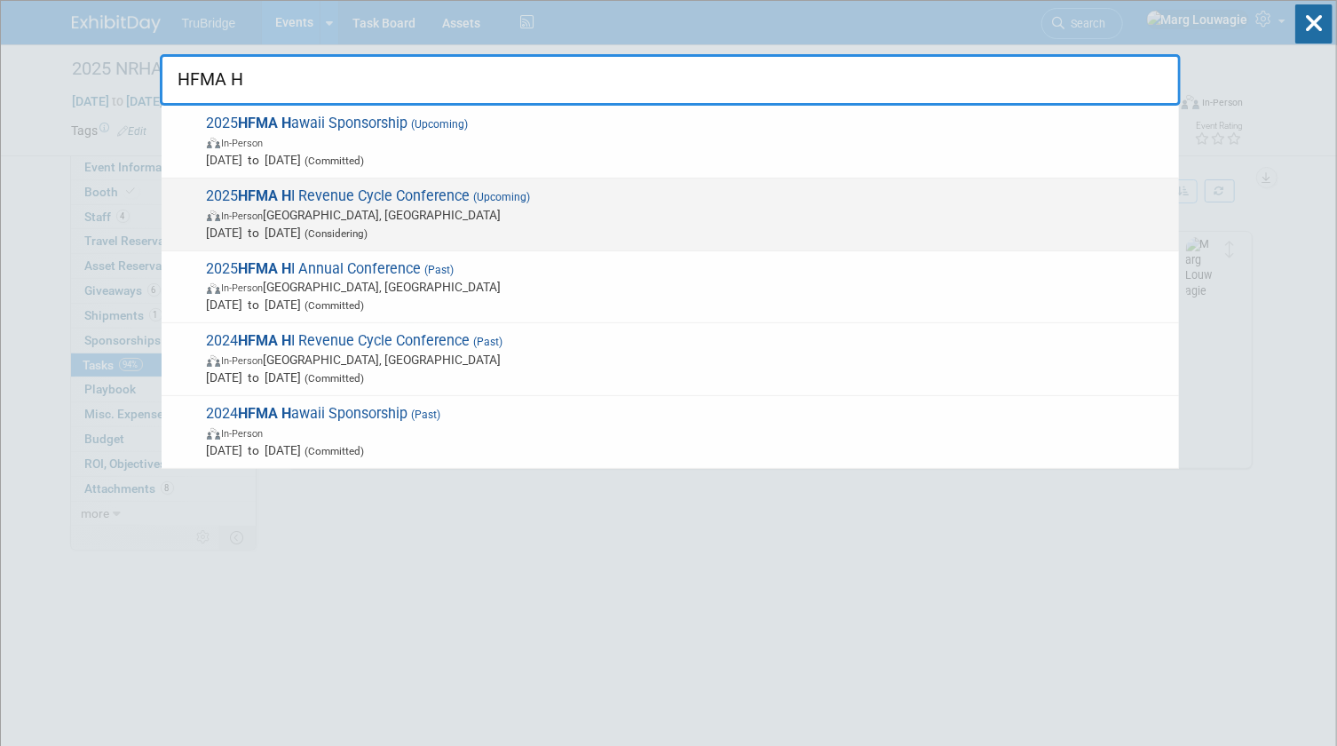
click at [391, 212] on span "In-Person Honolulu, HI" at bounding box center [688, 215] width 963 height 18
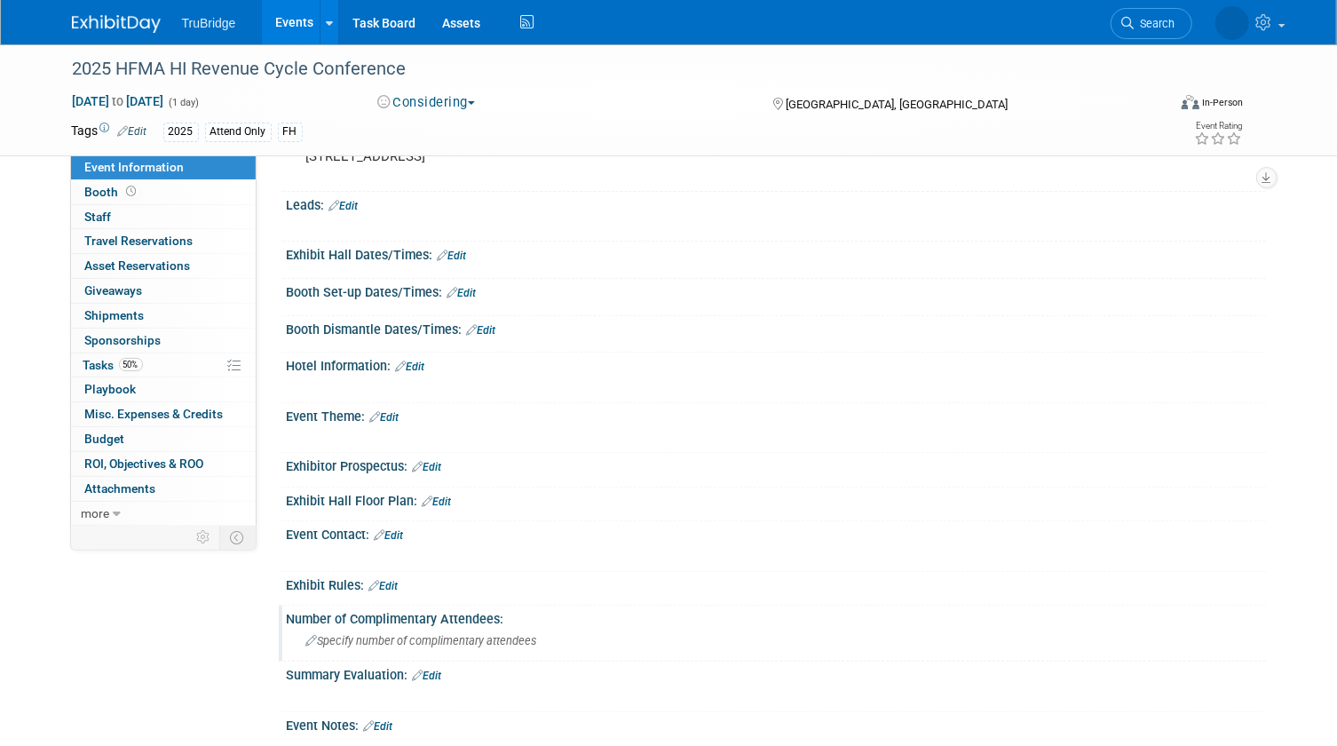
scroll to position [364, 0]
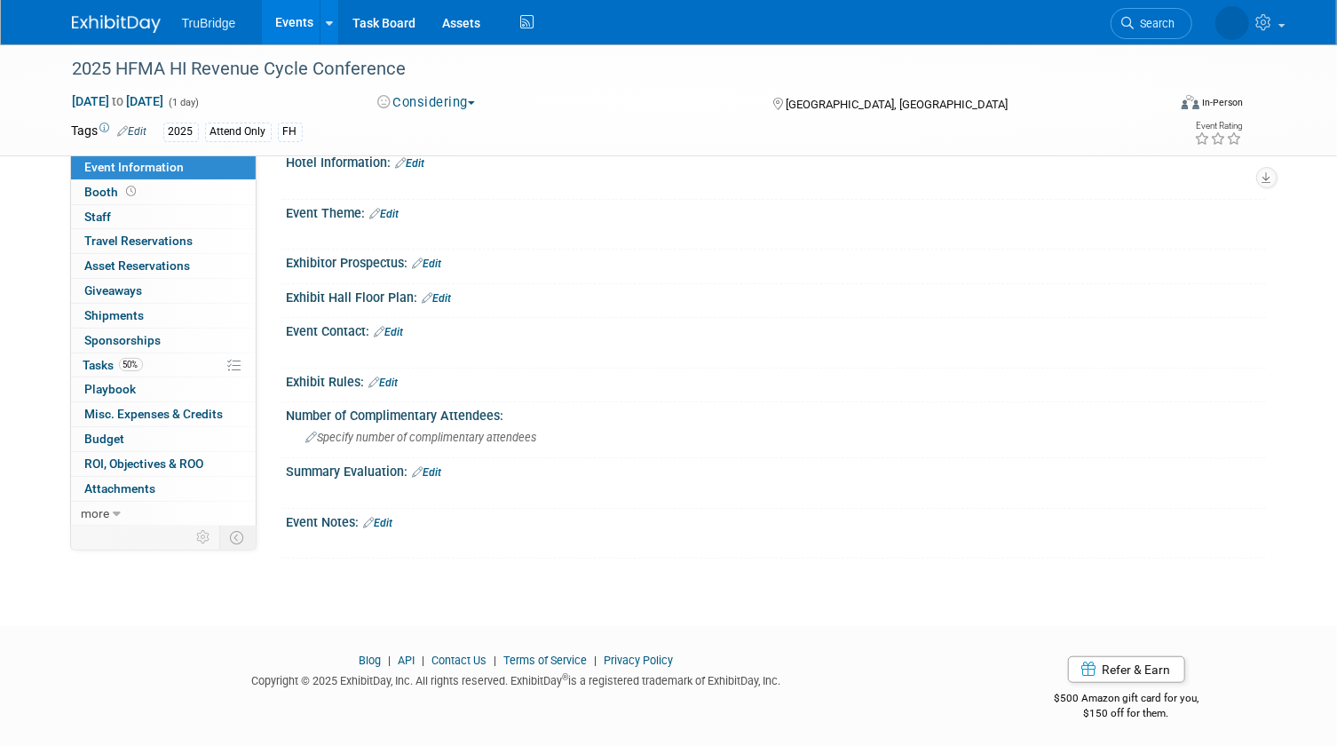
click at [387, 517] on link "Edit" at bounding box center [378, 523] width 29 height 12
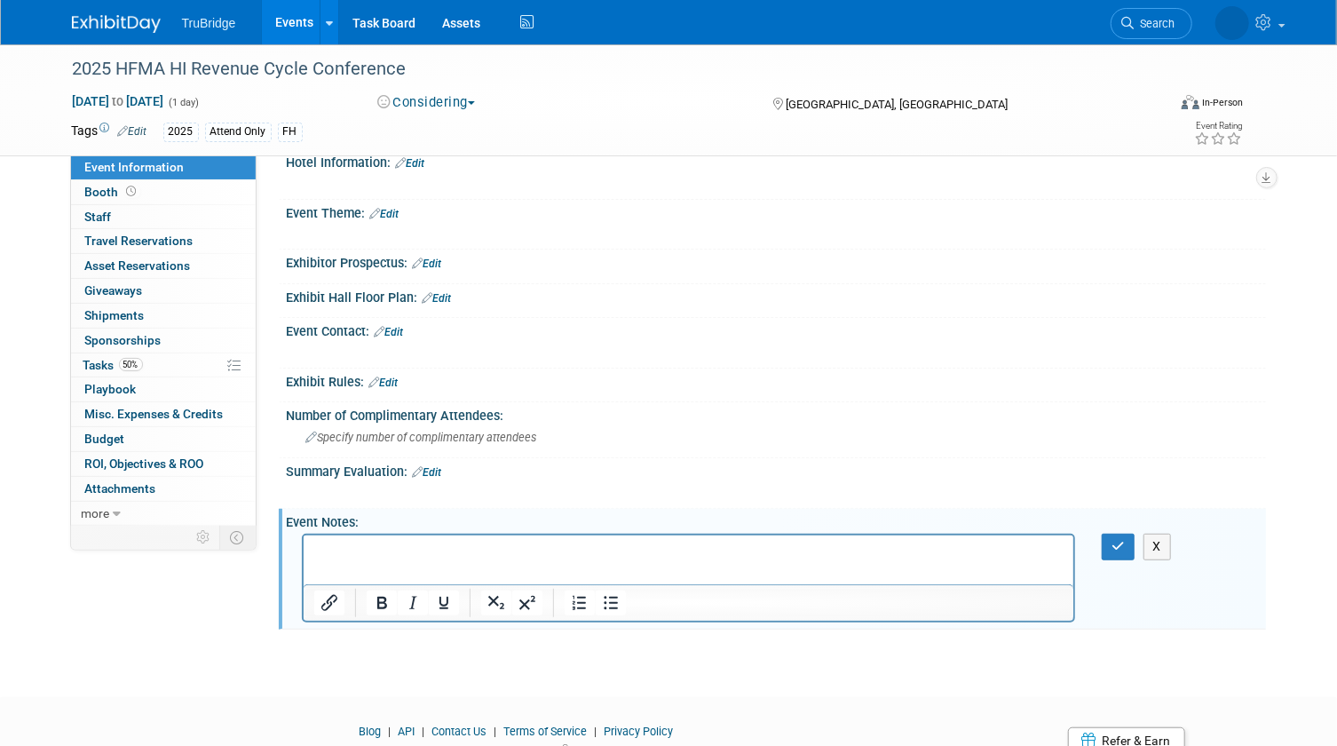
scroll to position [0, 0]
click at [410, 555] on p "Rich Text Area. Press ALT-0 for help." at bounding box center [688, 551] width 750 height 18
drag, startPoint x: 1110, startPoint y: 532, endPoint x: 565, endPoint y: 447, distance: 551.5
click at [1109, 533] on button "button" at bounding box center [1118, 546] width 33 height 26
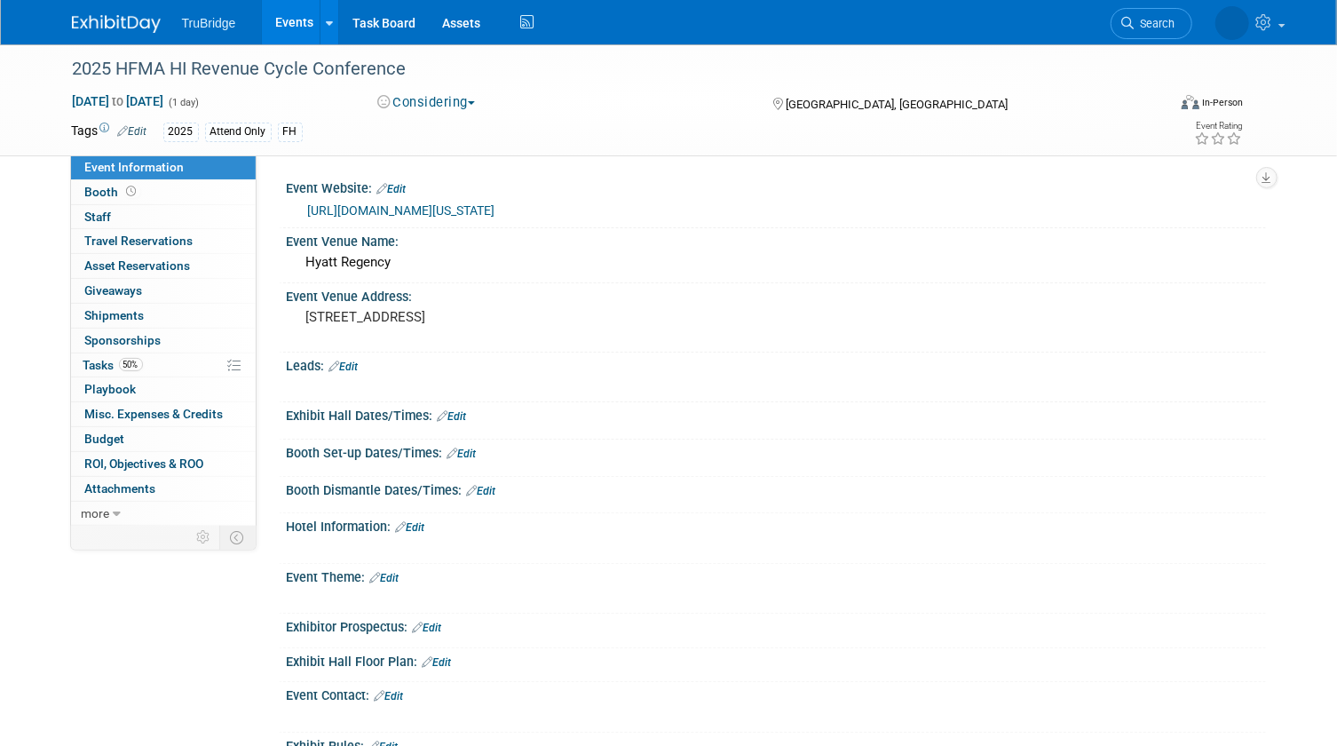
click at [440, 102] on button "Considering" at bounding box center [426, 102] width 111 height 19
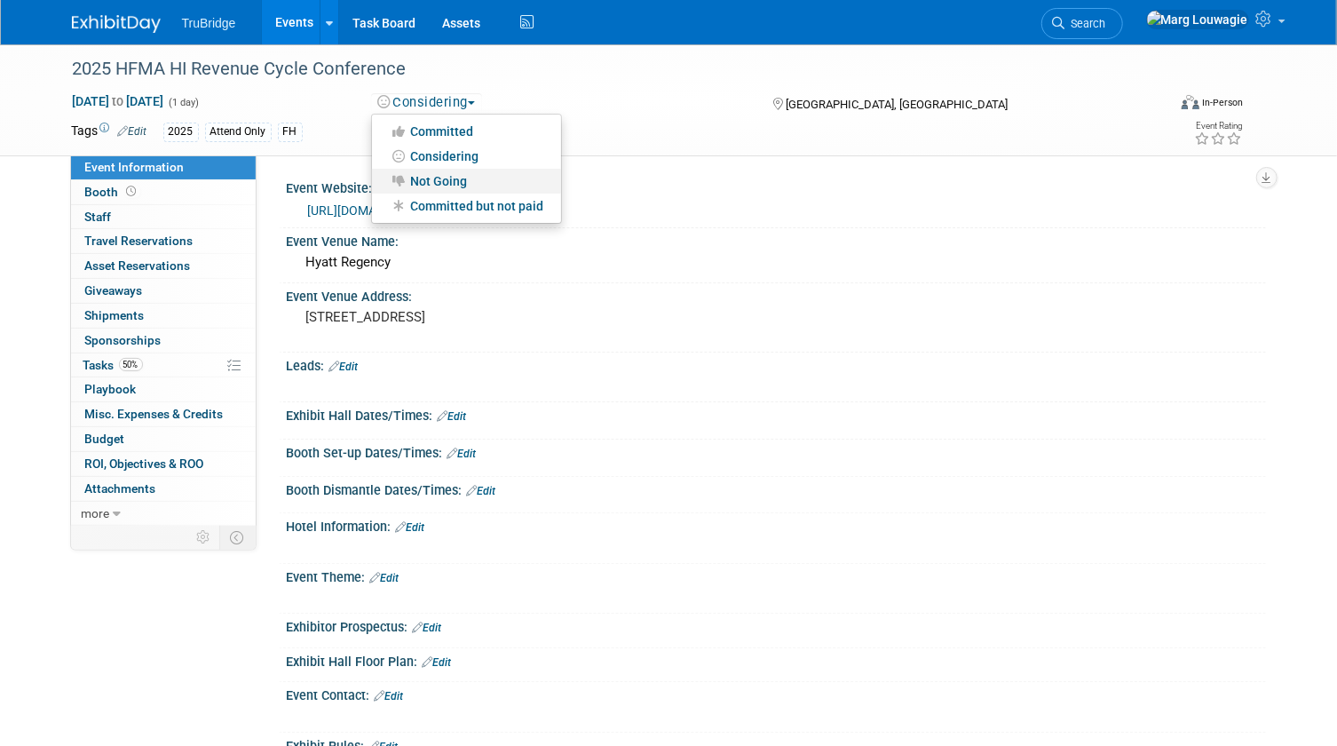
click at [459, 184] on link "Not Going" at bounding box center [466, 181] width 189 height 25
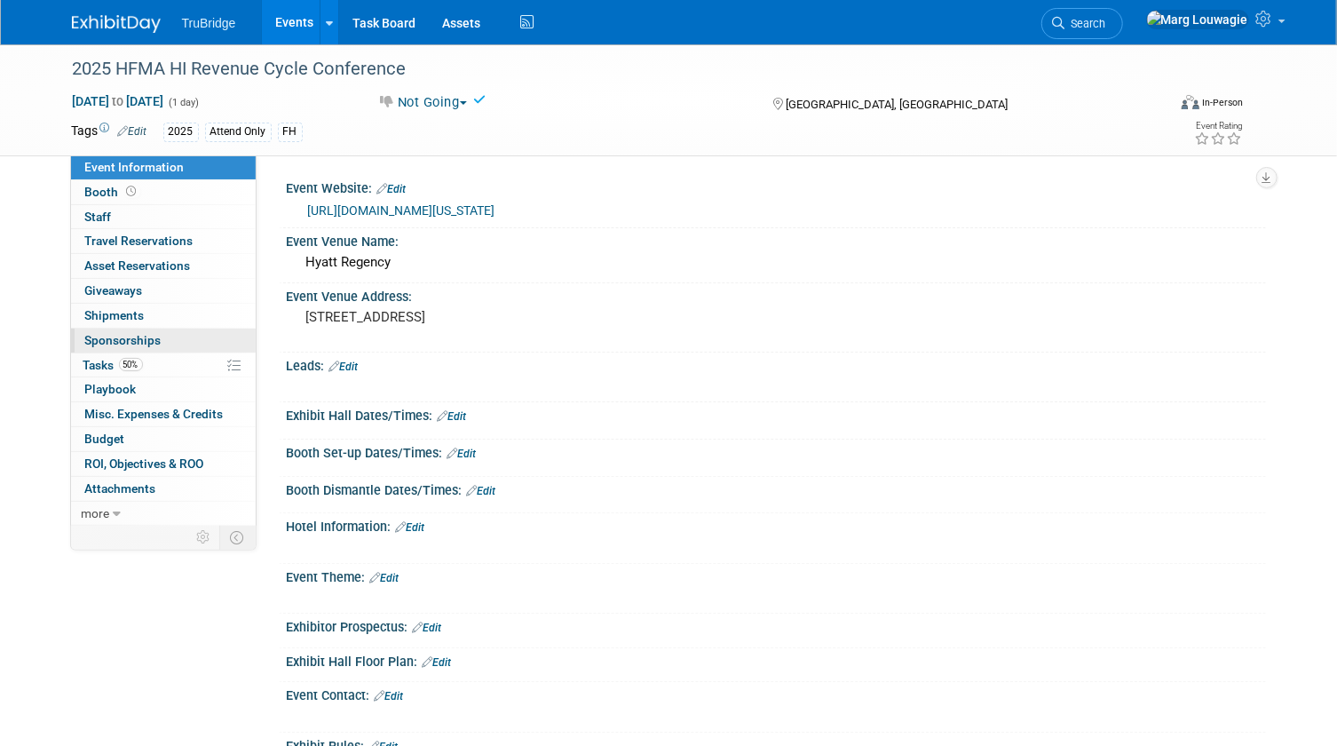
drag, startPoint x: 99, startPoint y: 362, endPoint x: 144, endPoint y: 348, distance: 47.4
click at [99, 359] on span "Tasks 50%" at bounding box center [112, 365] width 59 height 14
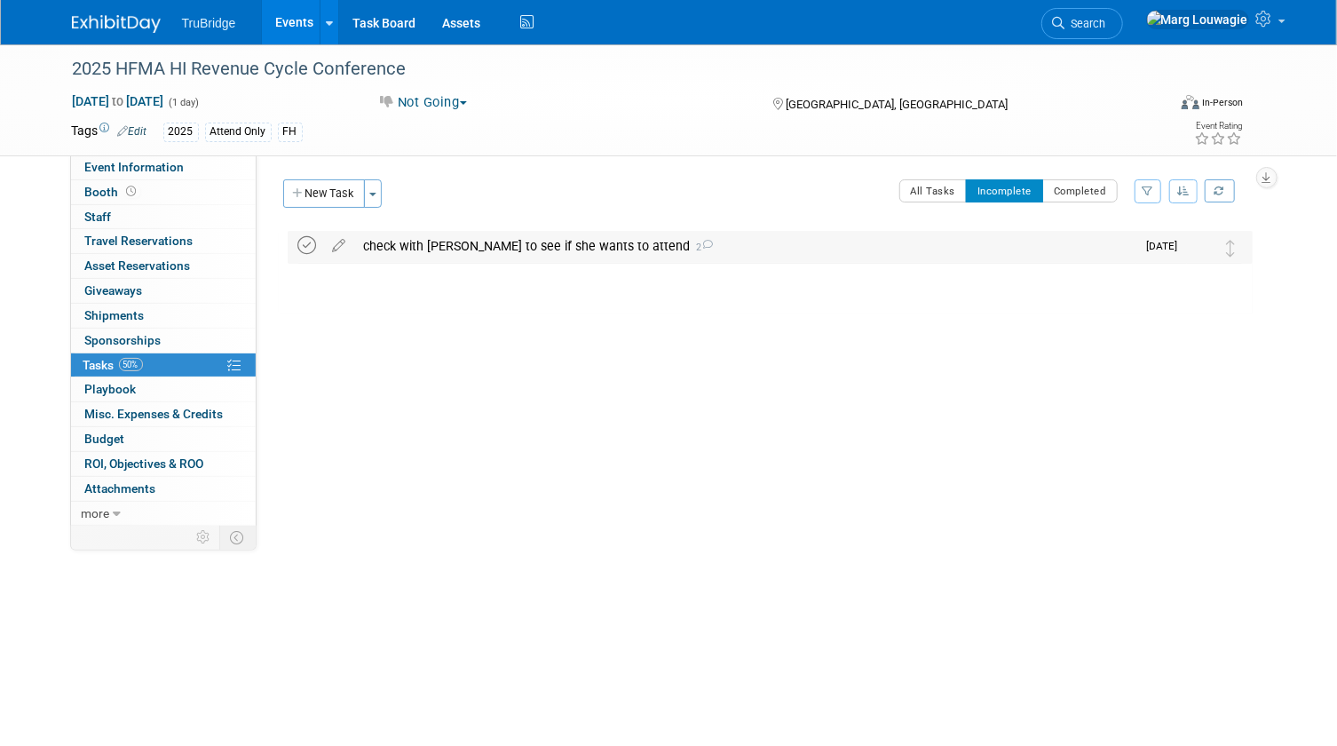
click at [305, 248] on icon at bounding box center [307, 245] width 19 height 19
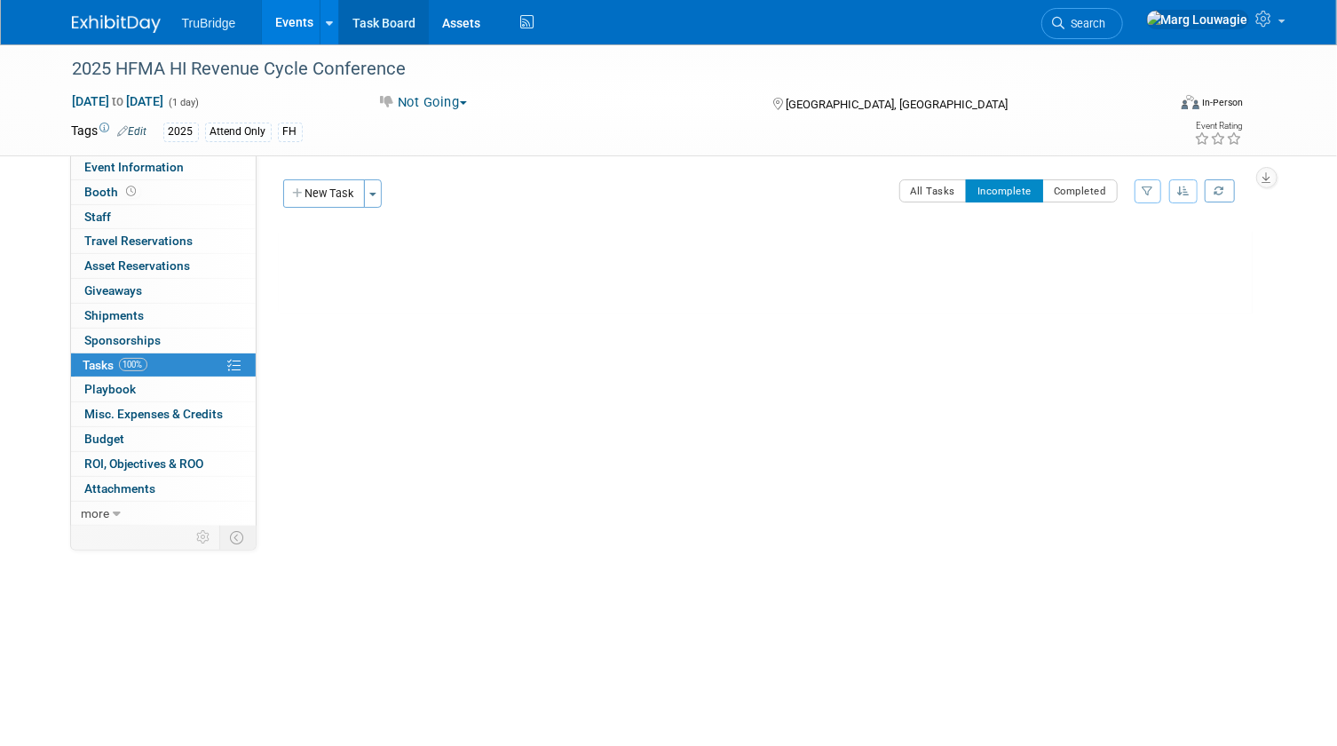
click at [392, 21] on link "Task Board" at bounding box center [384, 22] width 90 height 44
